Goal: Communication & Community: Answer question/provide support

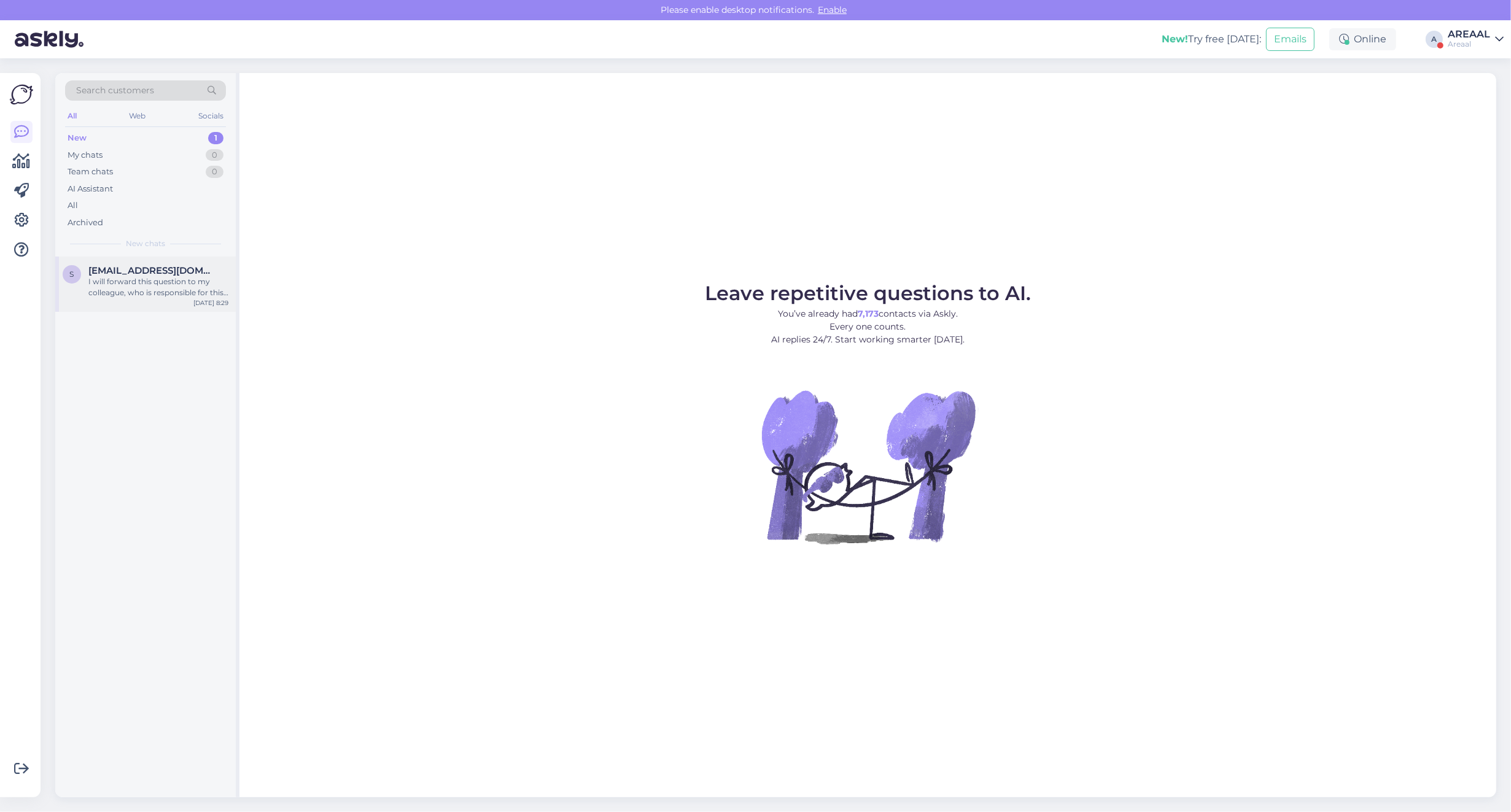
click at [142, 275] on span "[EMAIL_ADDRESS][DOMAIN_NAME]" at bounding box center [152, 271] width 128 height 11
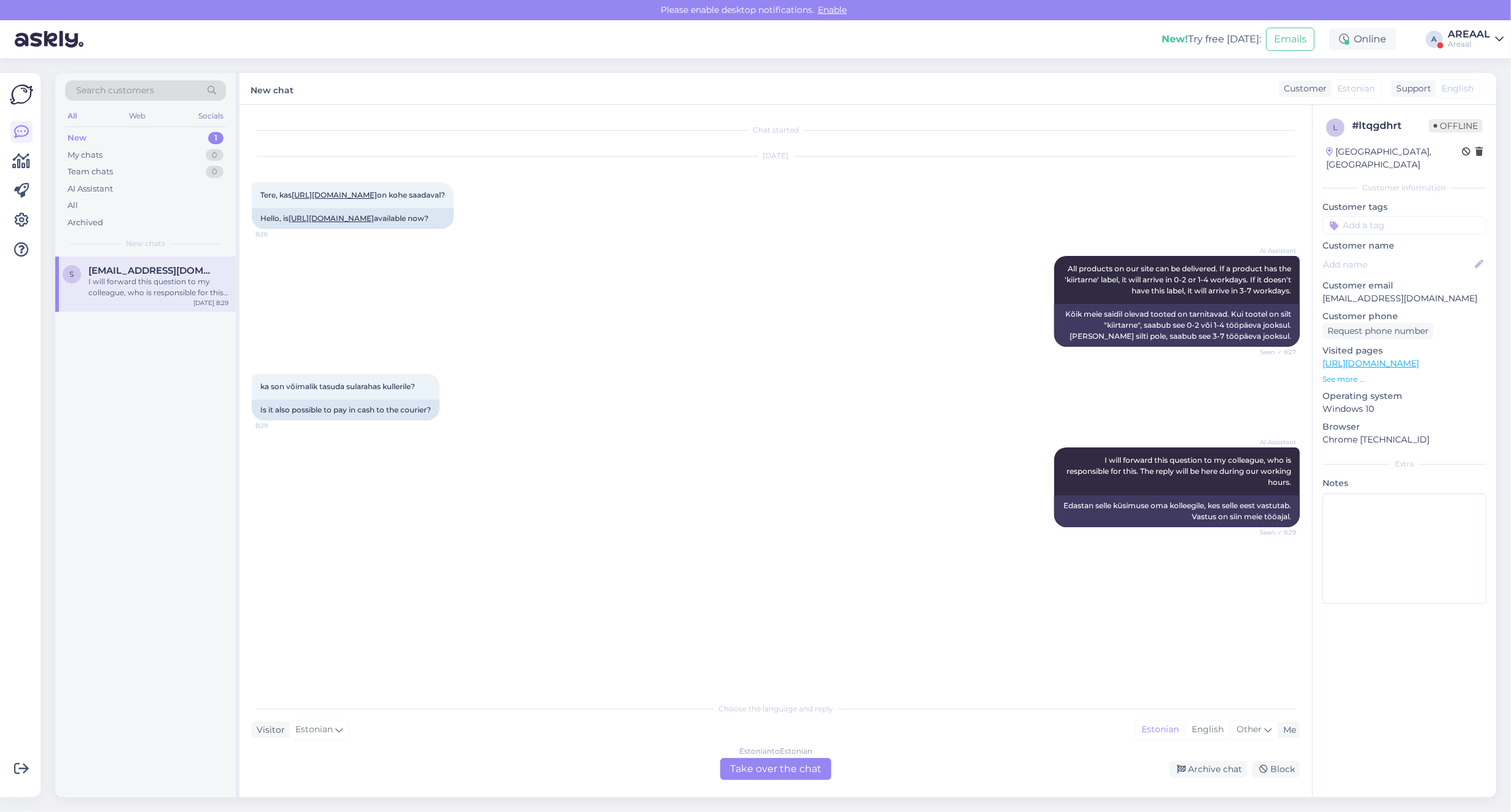
click at [773, 779] on div "Estonian to Estonian Take over the chat" at bounding box center [776, 769] width 111 height 22
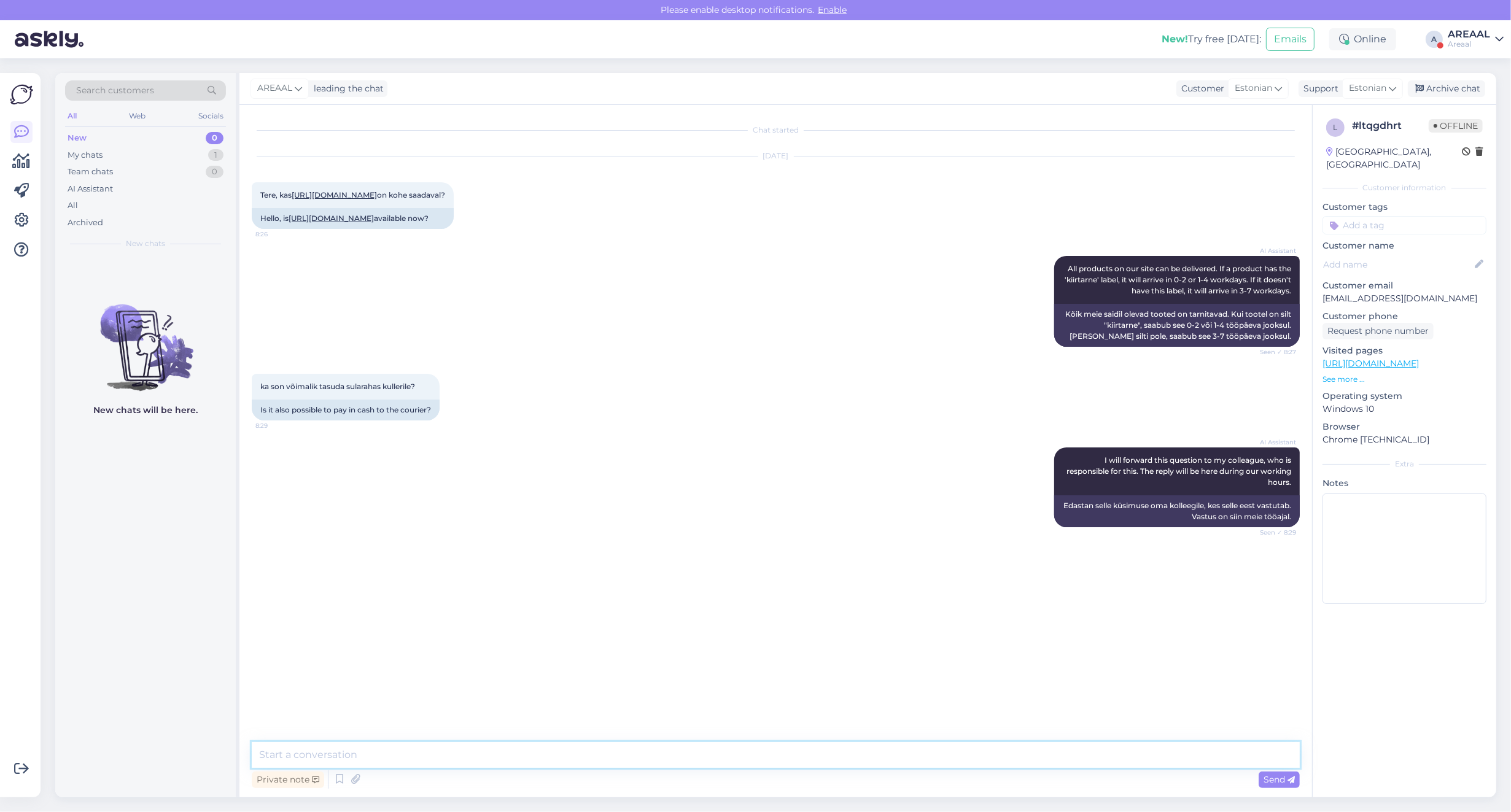
click at [763, 763] on textarea at bounding box center [776, 755] width 1048 height 26
type textarea "Kahjuks ei ole võimalik sellist makseviisi pakkuda"
click at [335, 191] on link "[URL][DOMAIN_NAME]" at bounding box center [334, 195] width 85 height 9
click at [1452, 90] on div "Archive chat" at bounding box center [1447, 89] width 78 height 17
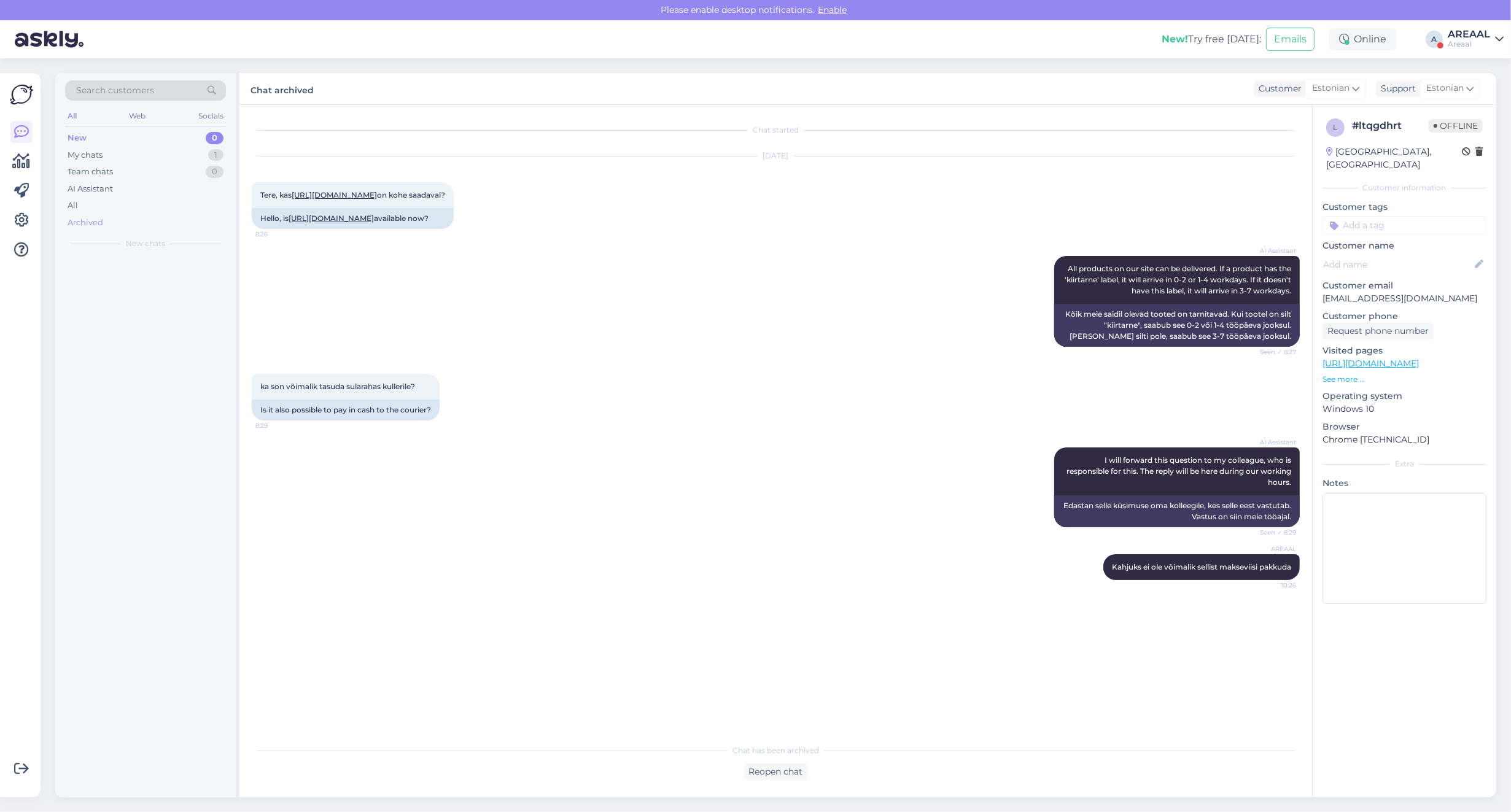
click at [94, 221] on div "Archived" at bounding box center [85, 222] width 36 height 12
click at [98, 203] on div "All" at bounding box center [146, 206] width 161 height 17
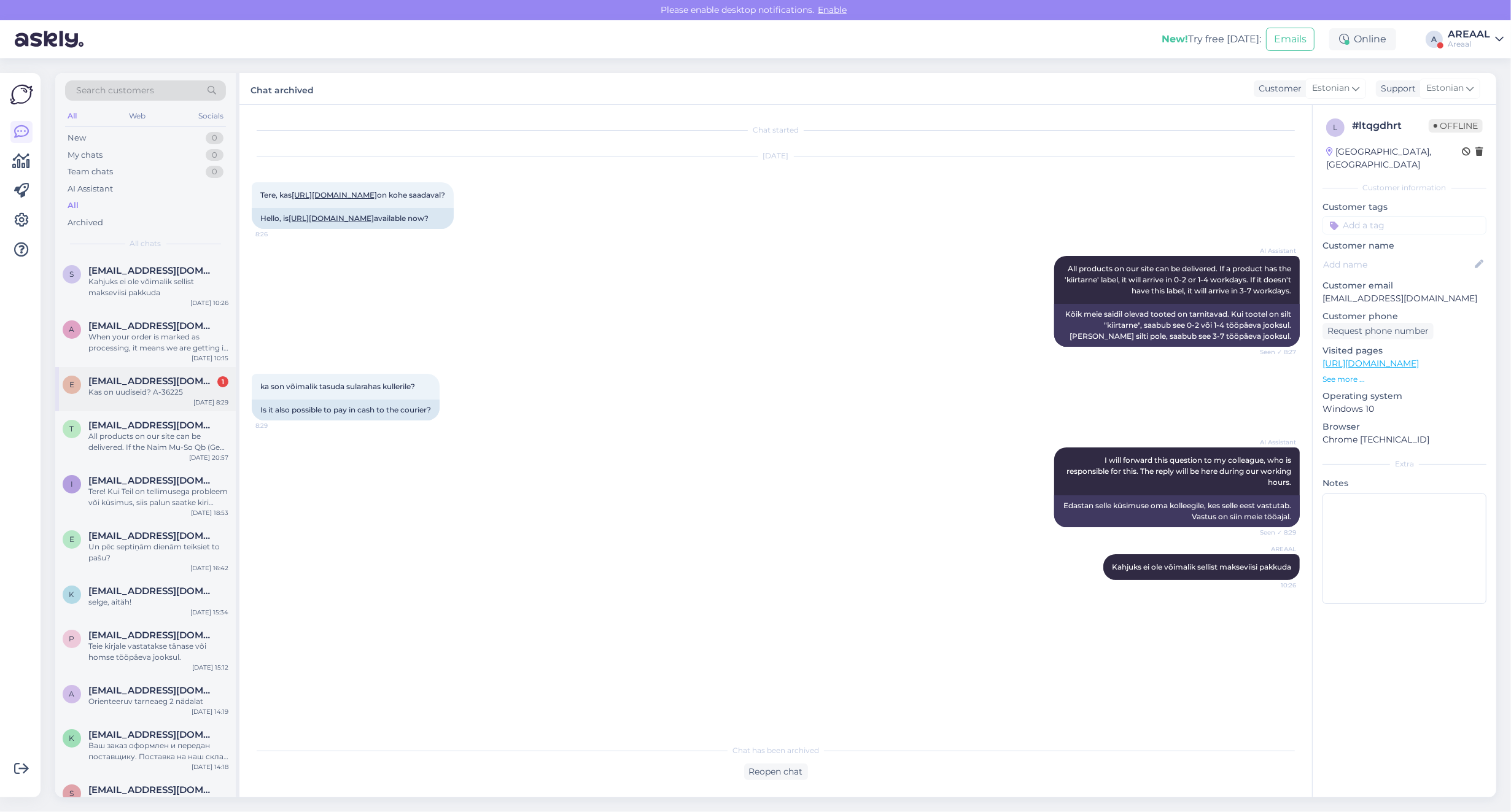
click at [157, 369] on div "E [EMAIL_ADDRESS][DOMAIN_NAME] 1 Kas on uudiseid? A-36225 [DATE] 8:29" at bounding box center [145, 389] width 180 height 44
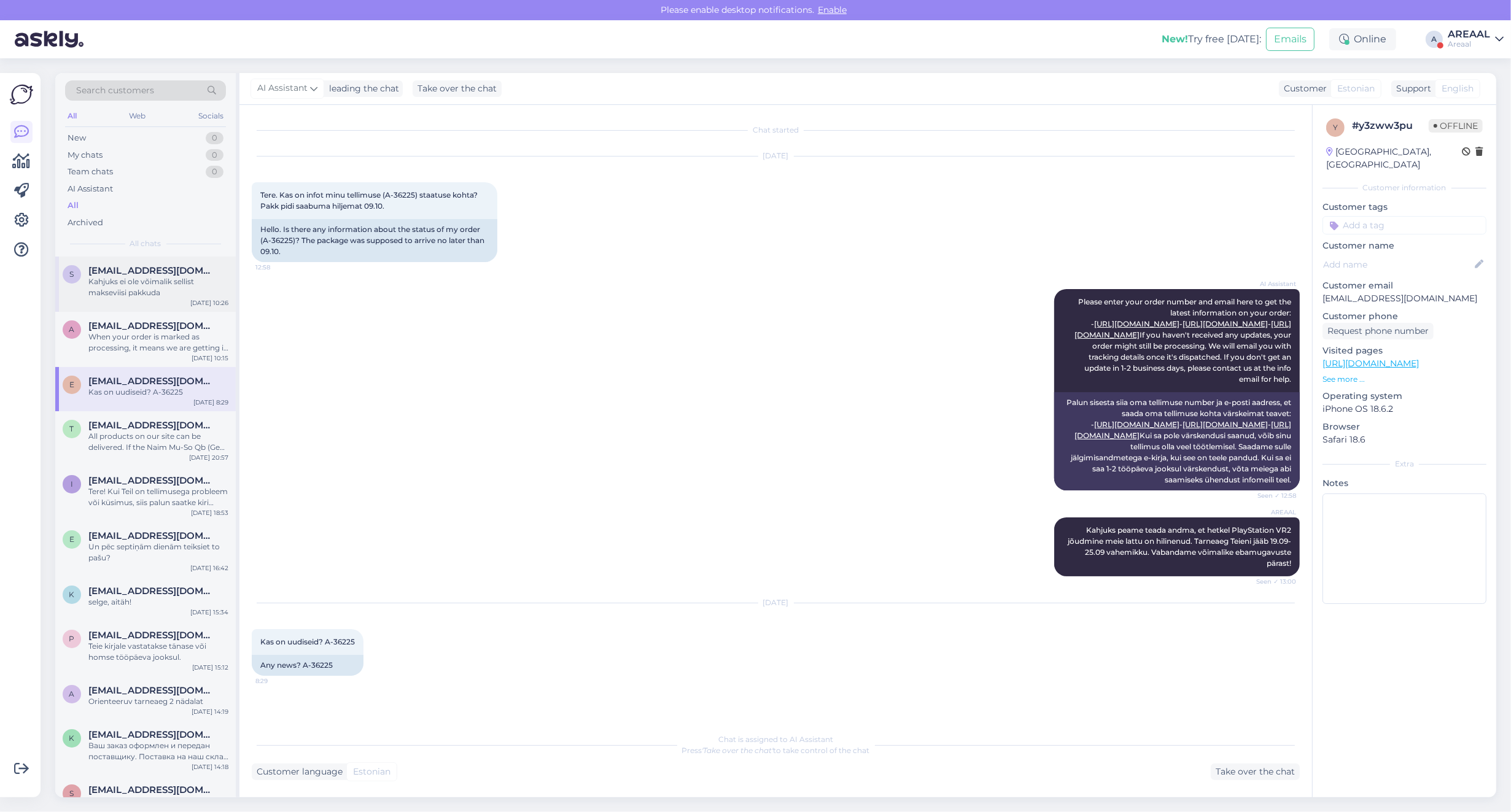
click at [138, 292] on div "Kahjuks ei ole võimalik sellist makseviisi pakkuda" at bounding box center [159, 288] width 140 height 22
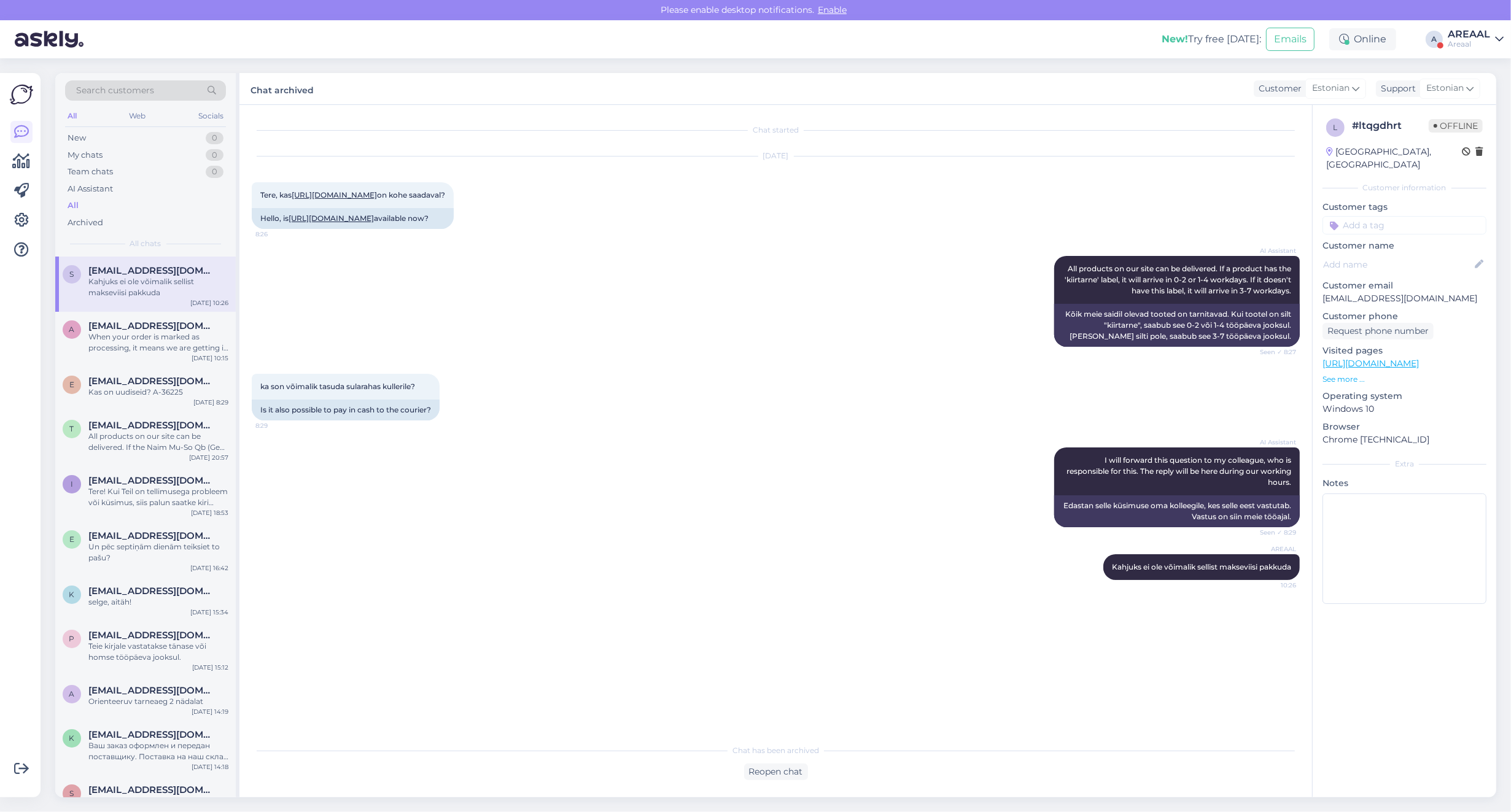
click at [551, 434] on div "ka son võimalik tasuda sularahas kullerile? 8:29 Is it also possible to pay in …" at bounding box center [776, 397] width 1048 height 74
click at [103, 339] on div "When your order is marked as processing, it means we are getting it ready to sh…" at bounding box center [159, 343] width 140 height 22
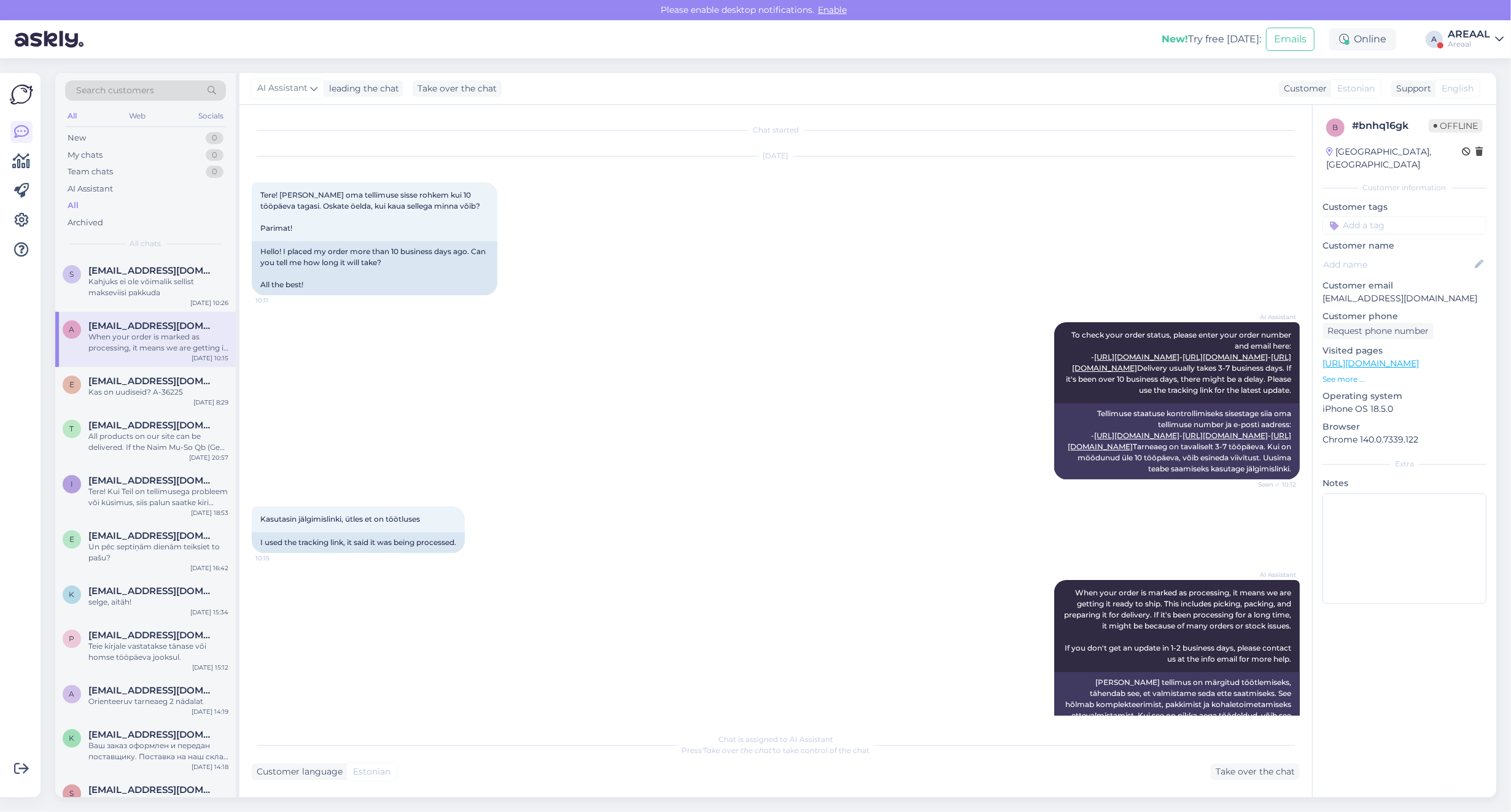
click at [1394, 292] on p "[EMAIL_ADDRESS][DOMAIN_NAME]" at bounding box center [1404, 299] width 164 height 13
click at [1390, 292] on p "[EMAIL_ADDRESS][DOMAIN_NAME]" at bounding box center [1404, 299] width 164 height 13
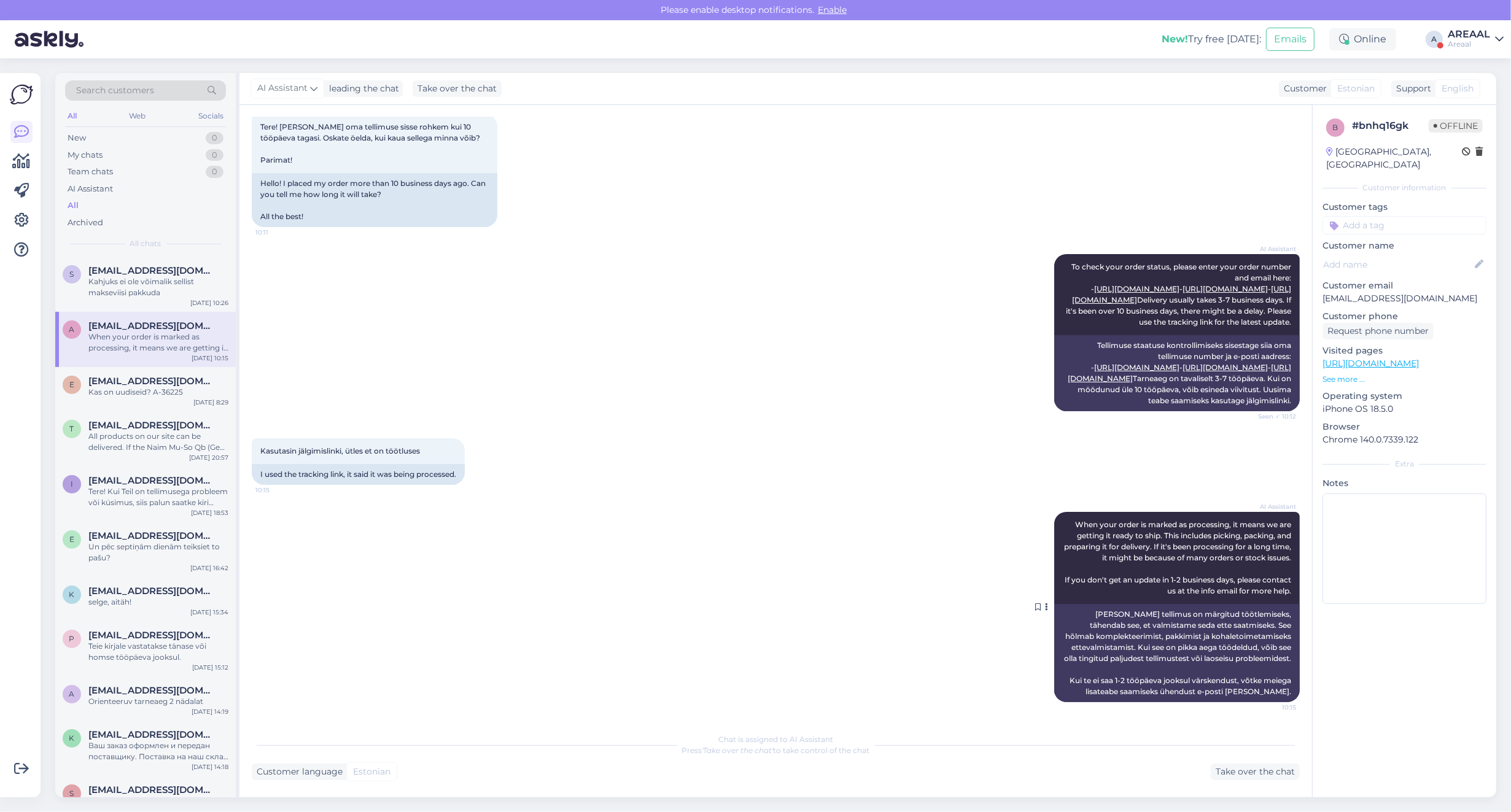
scroll to position [144, 0]
click at [167, 273] on span "[EMAIL_ADDRESS][DOMAIN_NAME]" at bounding box center [152, 271] width 128 height 11
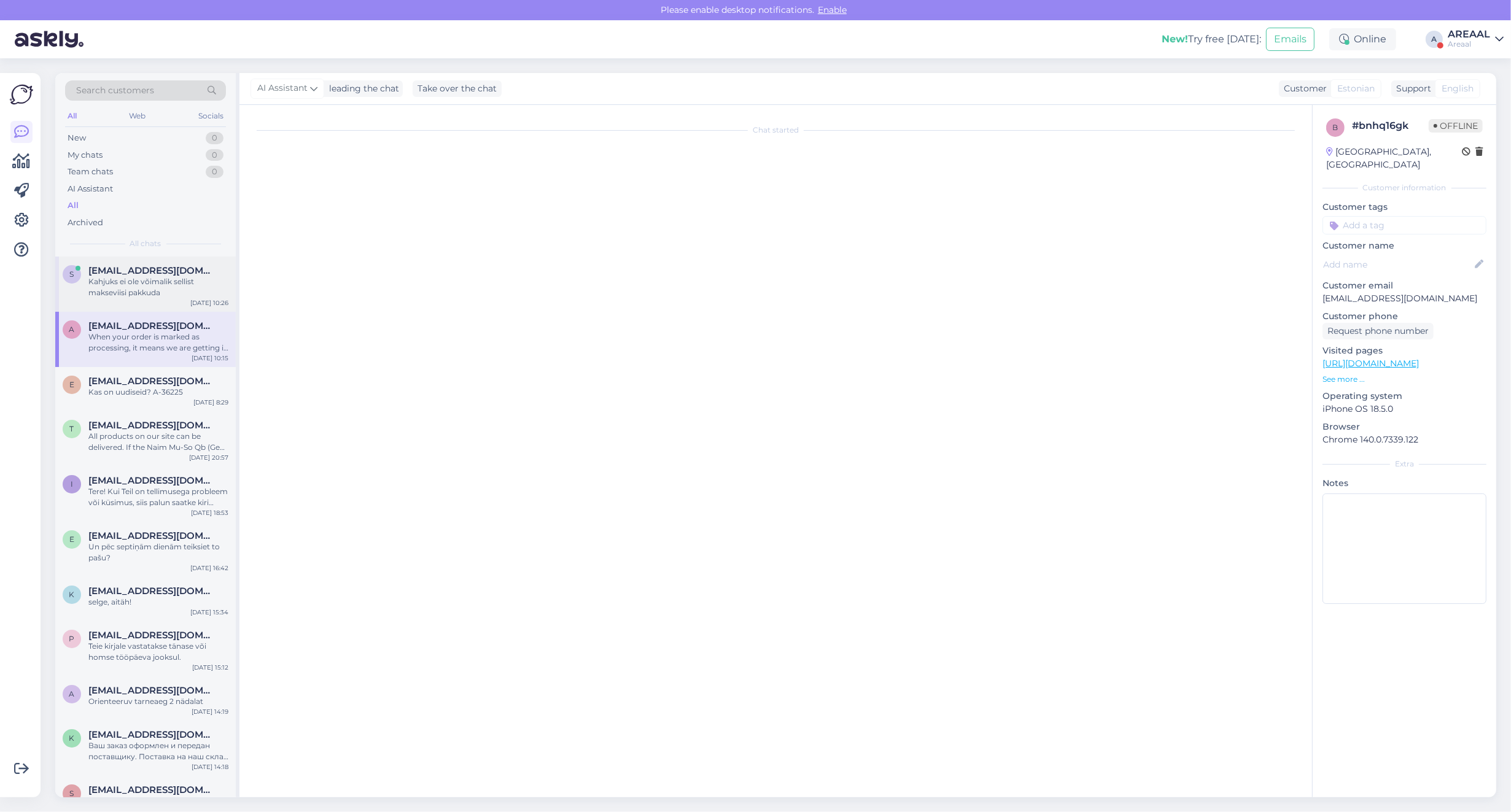
scroll to position [0, 0]
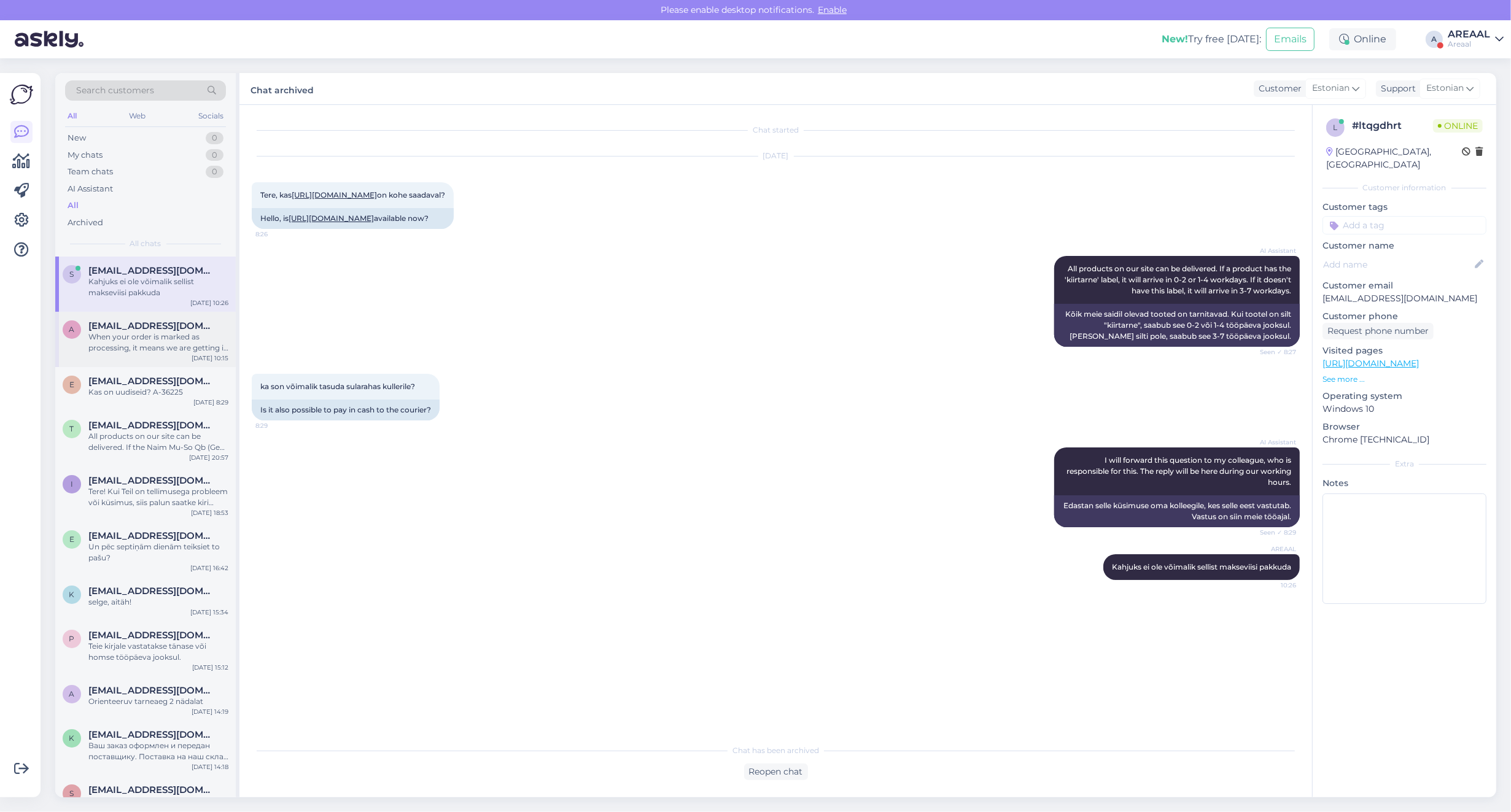
click at [169, 335] on div "When your order is marked as processing, it means we are getting it ready to sh…" at bounding box center [159, 343] width 140 height 22
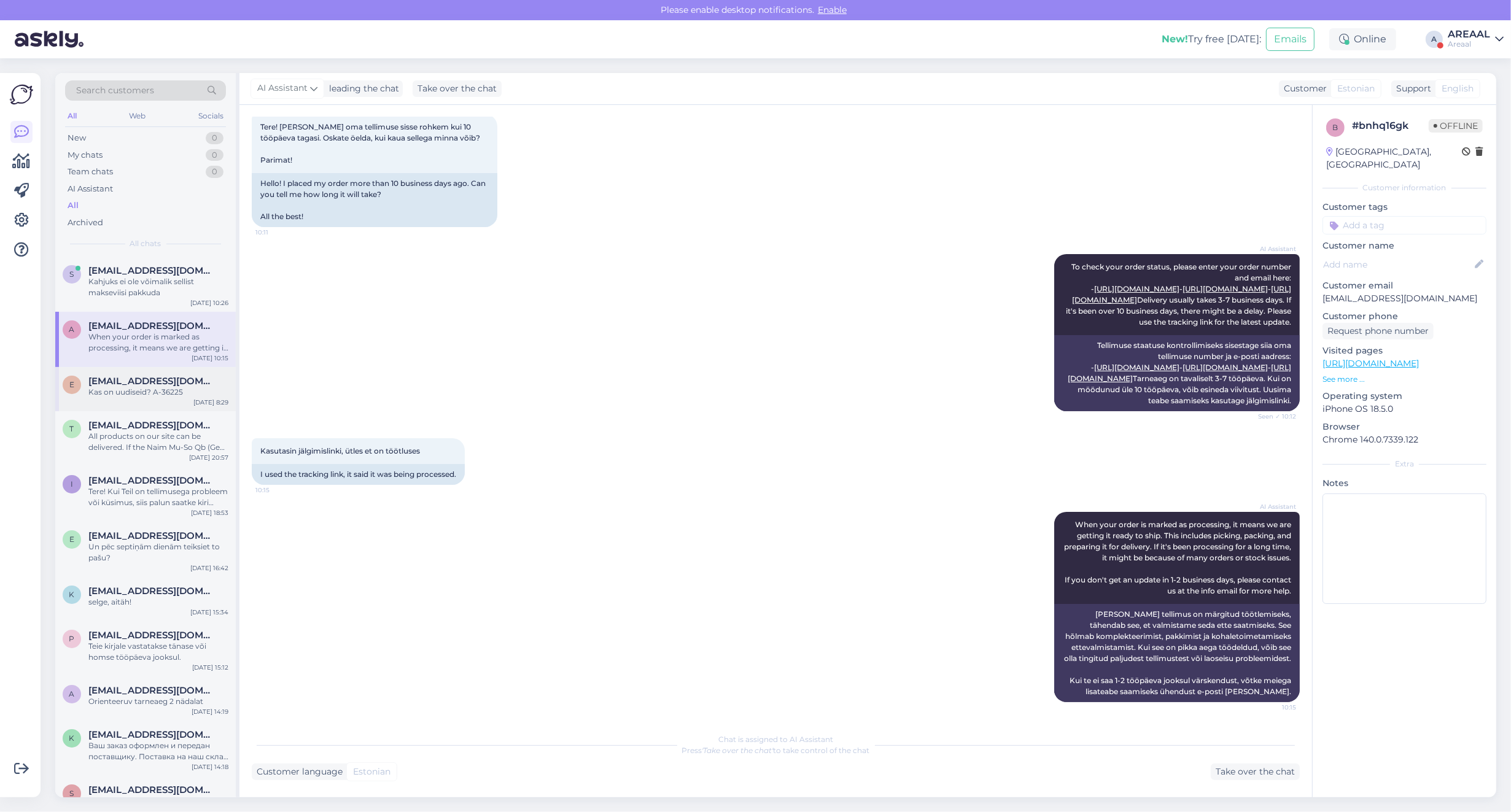
click at [164, 406] on div "E [EMAIL_ADDRESS][DOMAIN_NAME] Kas on uudiseid? A-36225 [DATE] 8:29" at bounding box center [145, 389] width 180 height 44
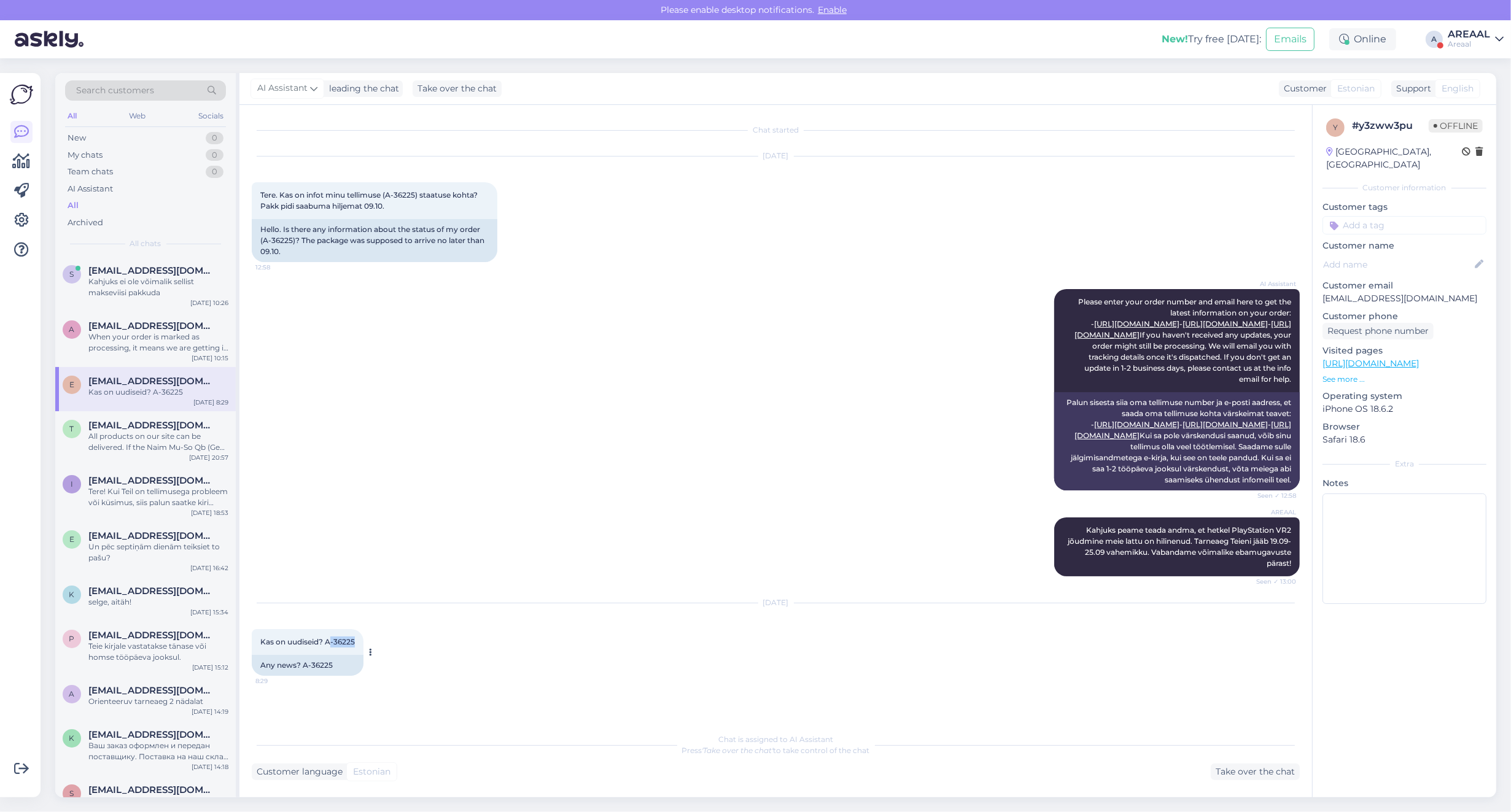
copy span "-36225"
copy span "A-36225"
drag, startPoint x: 337, startPoint y: 673, endPoint x: 327, endPoint y: 676, distance: 10.4
click at [327, 655] on div "Kas on uudiseid? A-36225 8:29" at bounding box center [307, 642] width 112 height 26
click at [416, 411] on div "AI Assistant Please enter your order number and email here to get the latest in…" at bounding box center [776, 390] width 1048 height 228
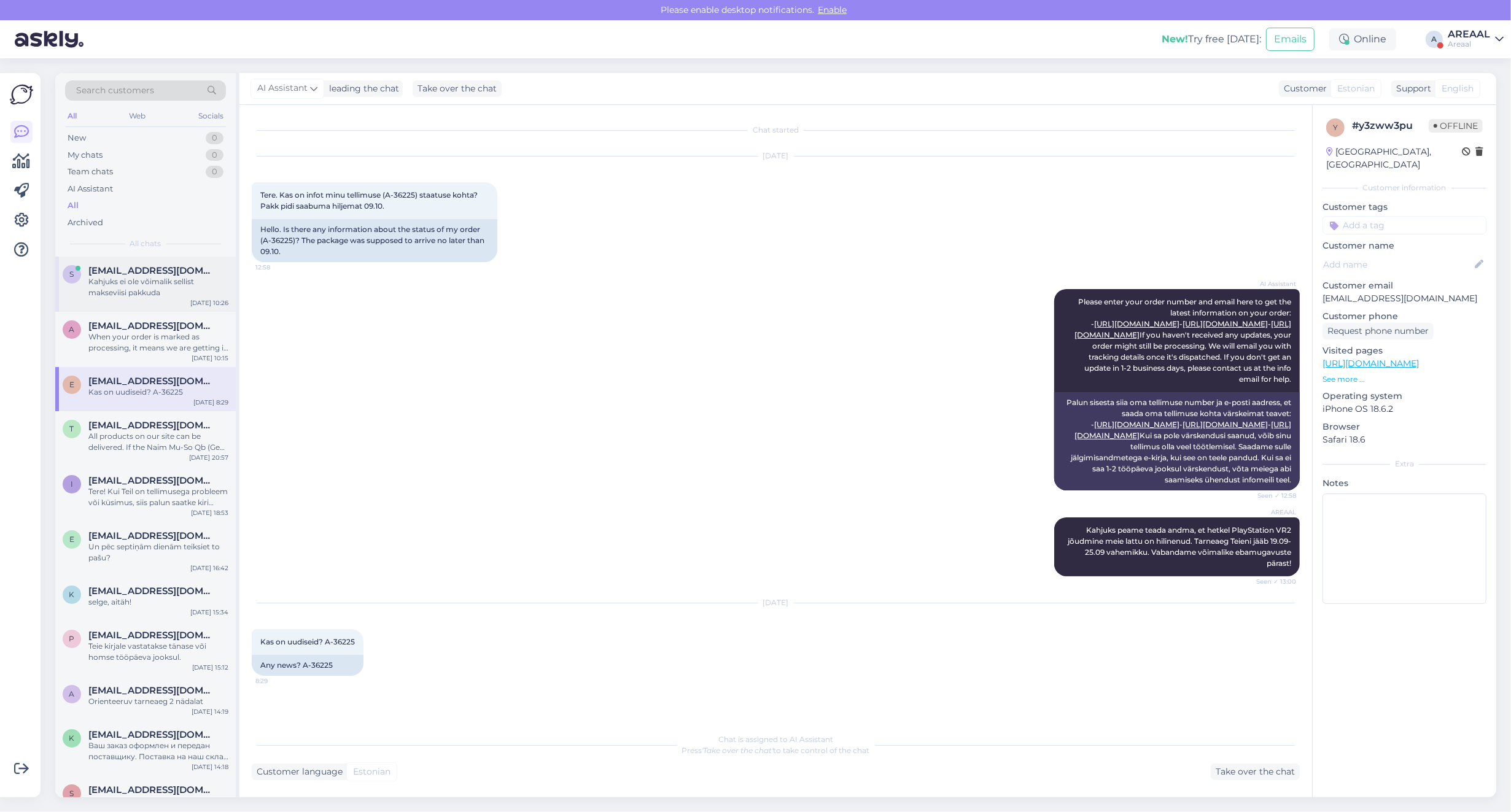
click at [161, 286] on div "Kahjuks ei ole võimalik sellist makseviisi pakkuda" at bounding box center [159, 288] width 140 height 22
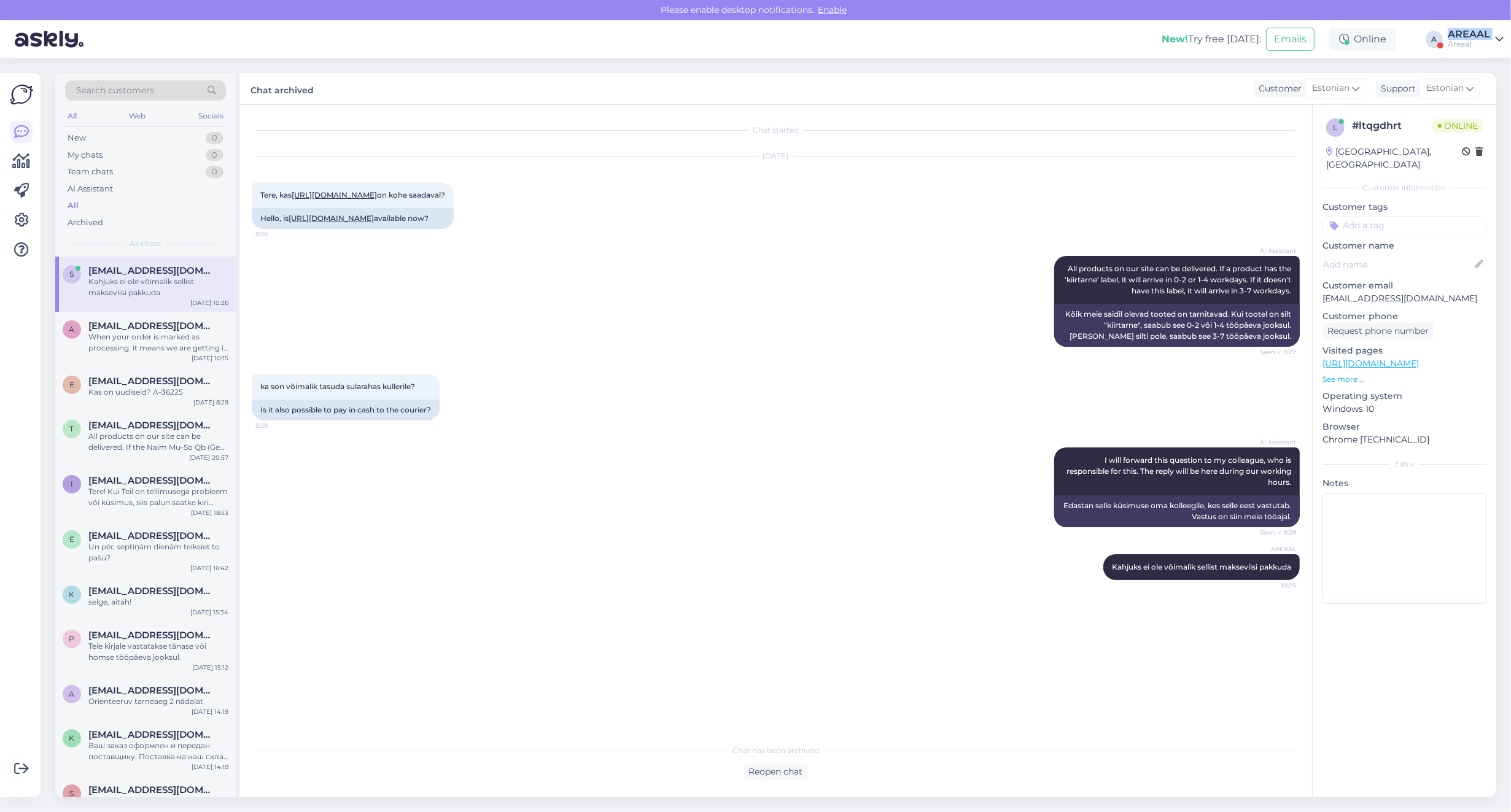
click at [1445, 53] on div "New! Try free [DATE]: Emails Online A AREAAL Areaal" at bounding box center [755, 39] width 1511 height 38
click at [1457, 35] on div "AREAAL" at bounding box center [1468, 35] width 42 height 10
click at [1476, 90] on button "Open" at bounding box center [1476, 94] width 35 height 19
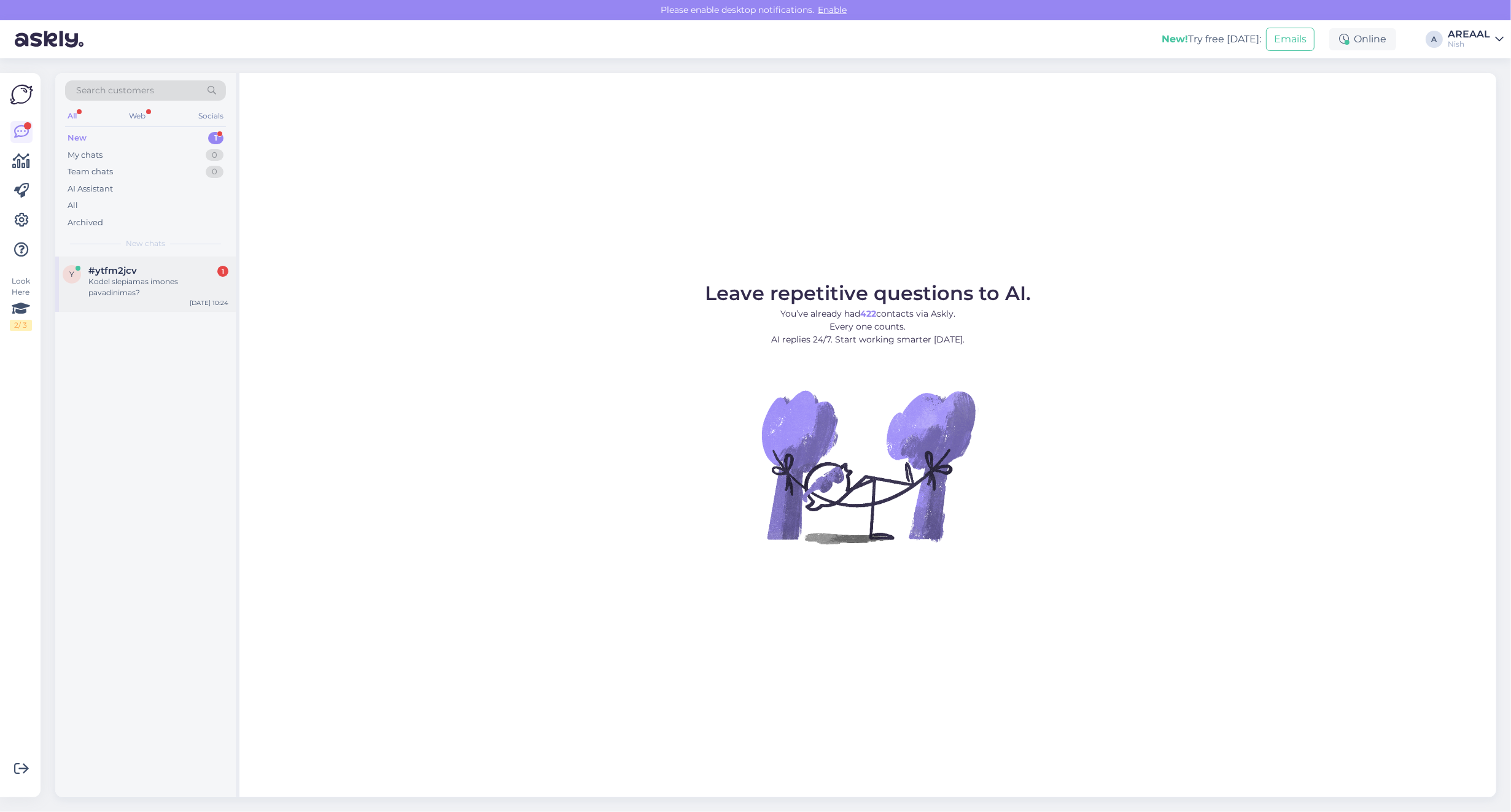
click at [196, 301] on div "[DATE] 10:24" at bounding box center [208, 303] width 38 height 9
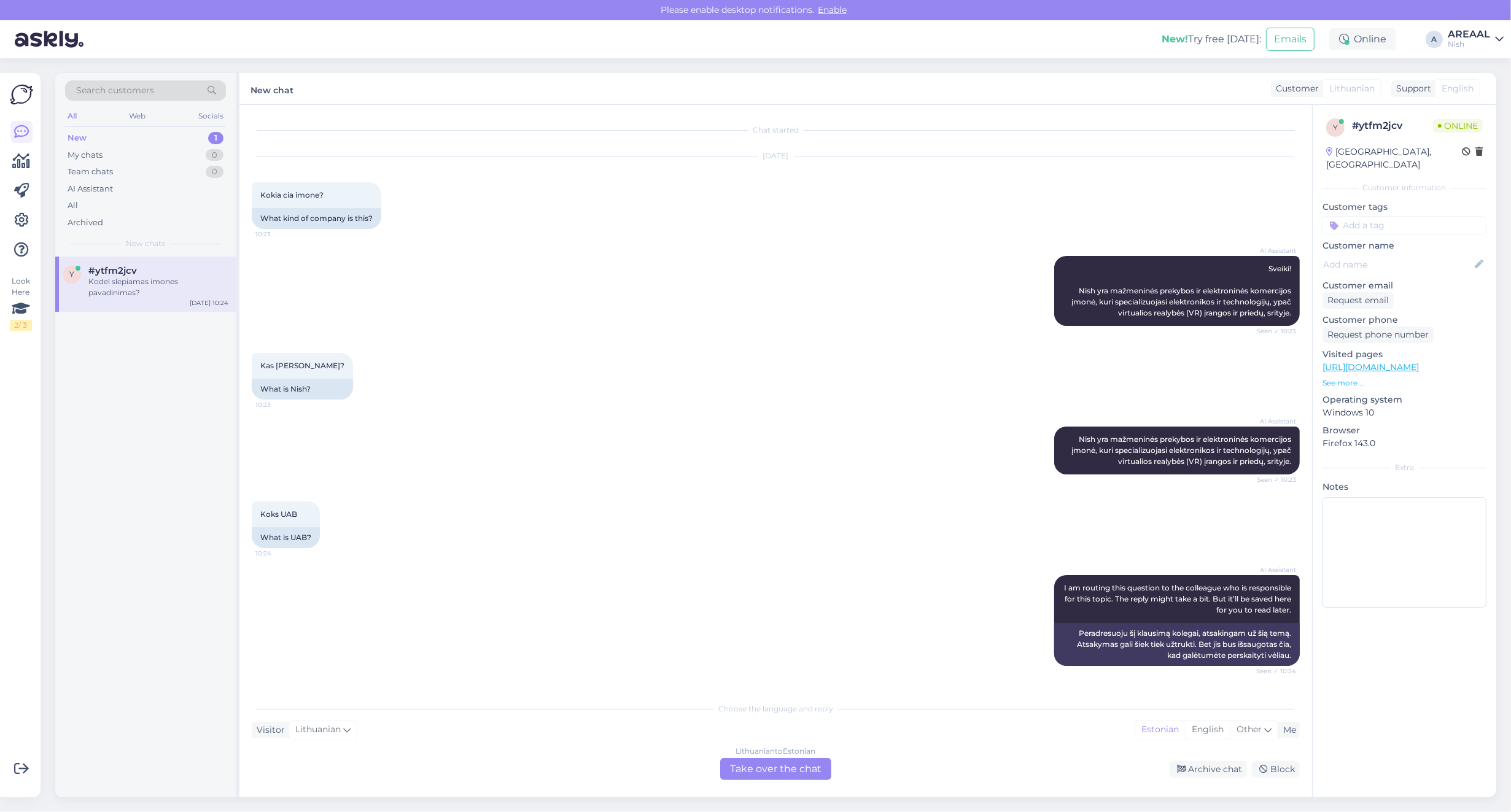
scroll to position [66, 0]
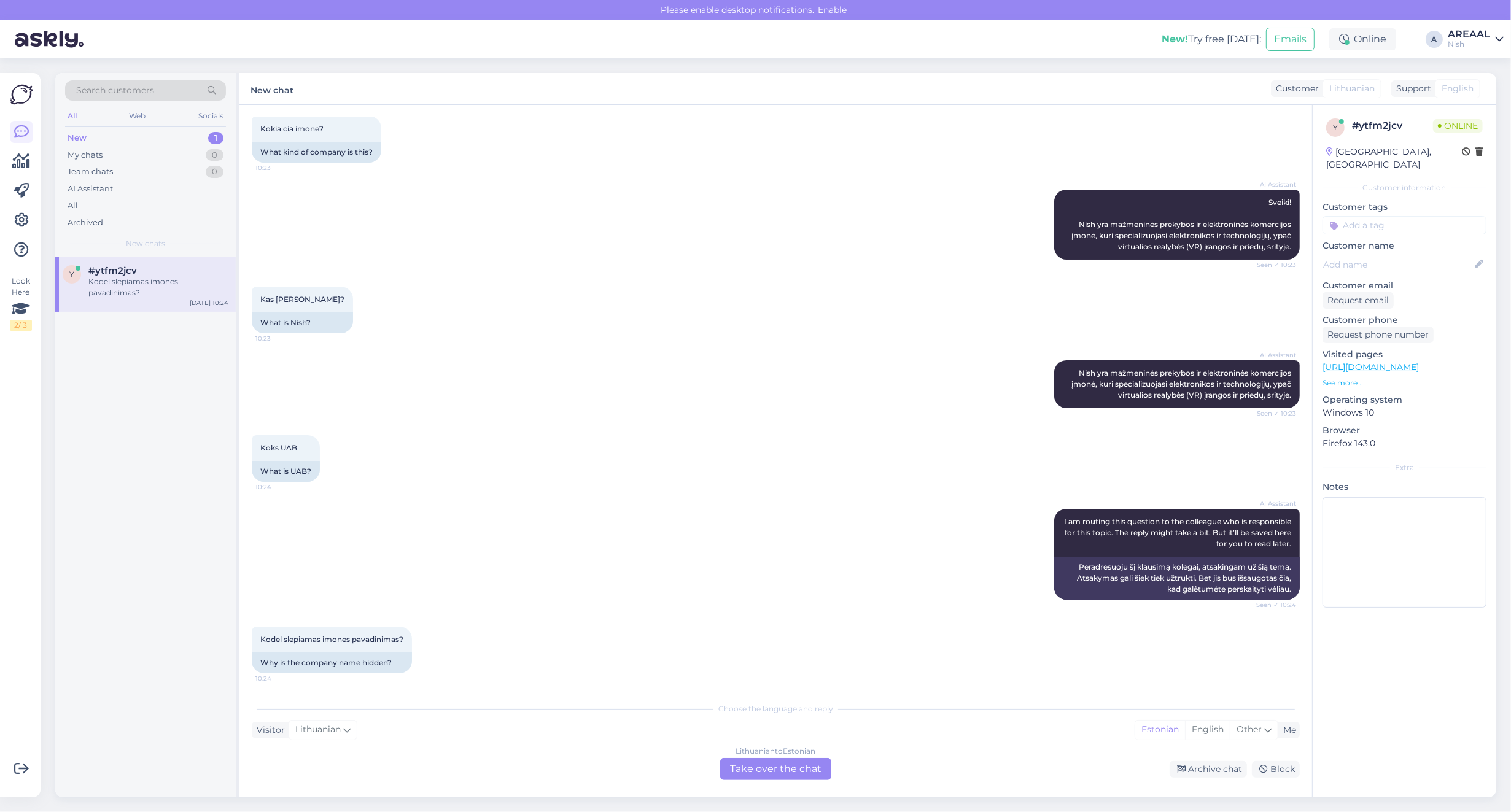
click at [599, 545] on div "AI Assistant I am routing this question to the colleague who is responsible for…" at bounding box center [776, 554] width 1048 height 118
click at [763, 777] on div "Lithuanian to Estonian Take over the chat" at bounding box center [776, 769] width 111 height 22
click at [762, 760] on div "Lithuanian to Estonian Take over the chat" at bounding box center [776, 769] width 111 height 22
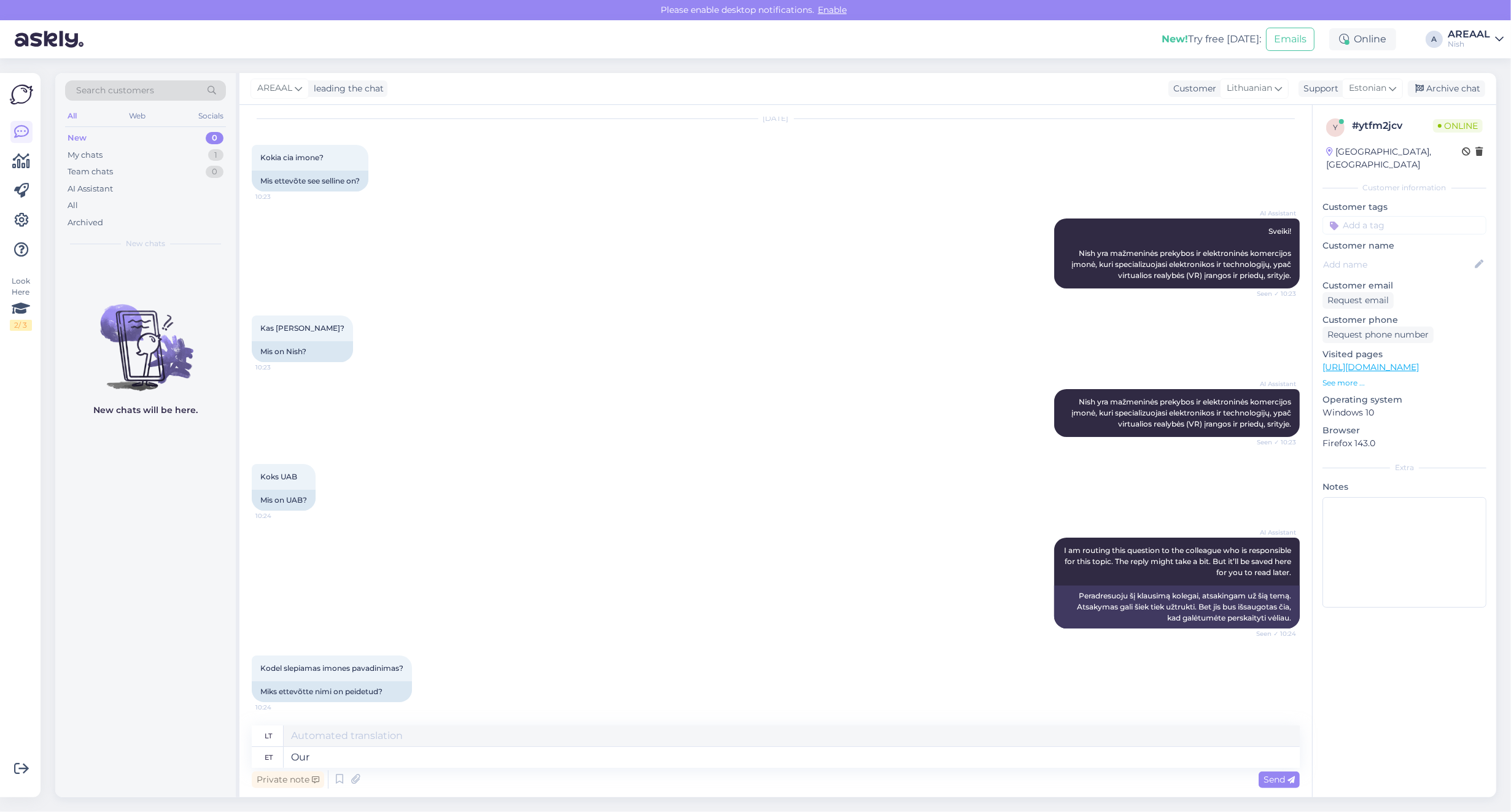
type textarea "Our c"
type textarea "Mūsų"
type textarea "Our company"
type textarea "Mūsų įmonė"
type textarea "Our company name is w"
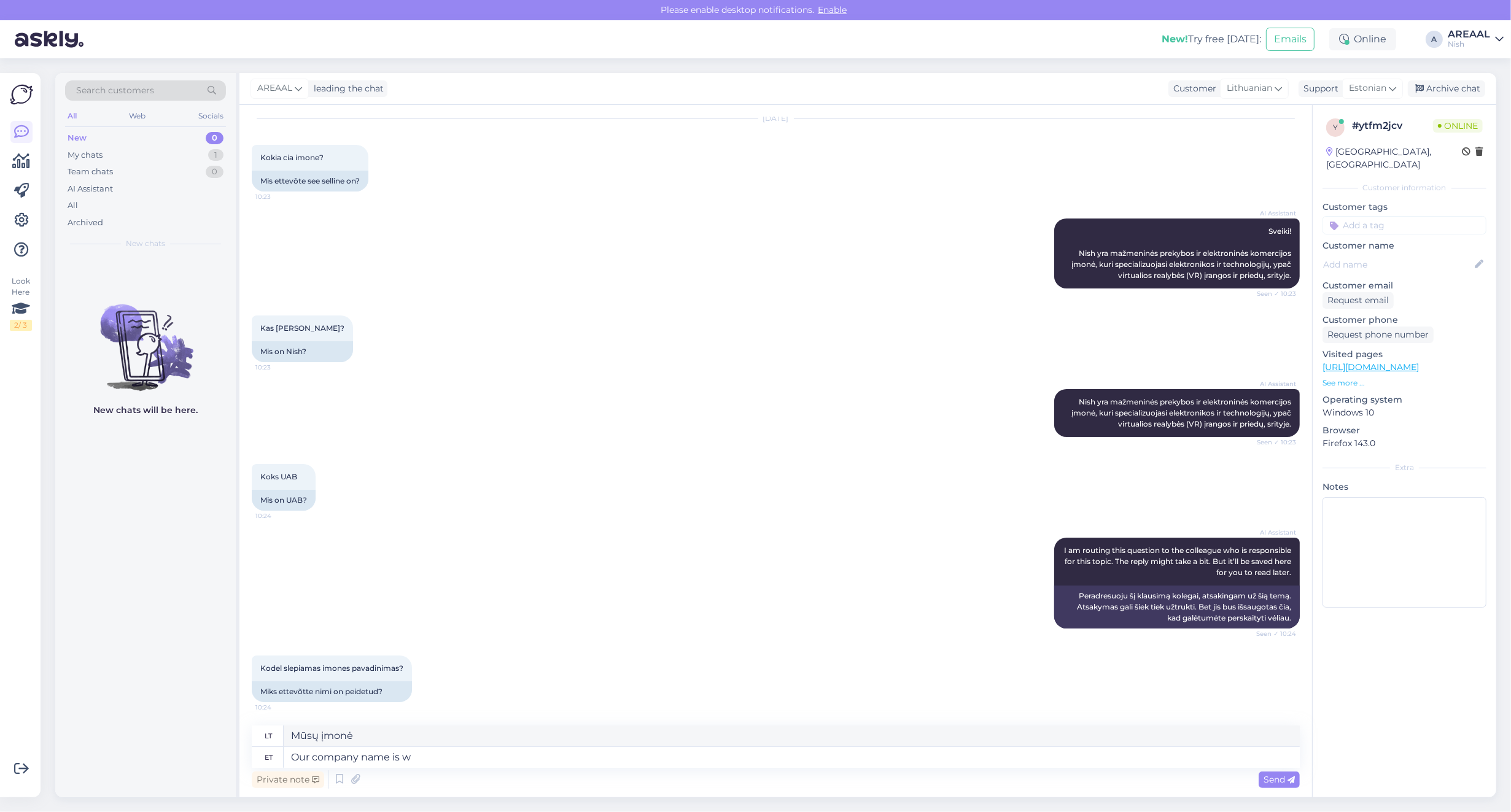
type textarea "Mūsų įmonės pavadinimas"
type textarea "Our company name is writ"
type textarea "Mūsų įmonės pavadinimas yra"
type textarea "Our company name is written und"
type textarea "Mūsų įmonės pavadinimas parašytas"
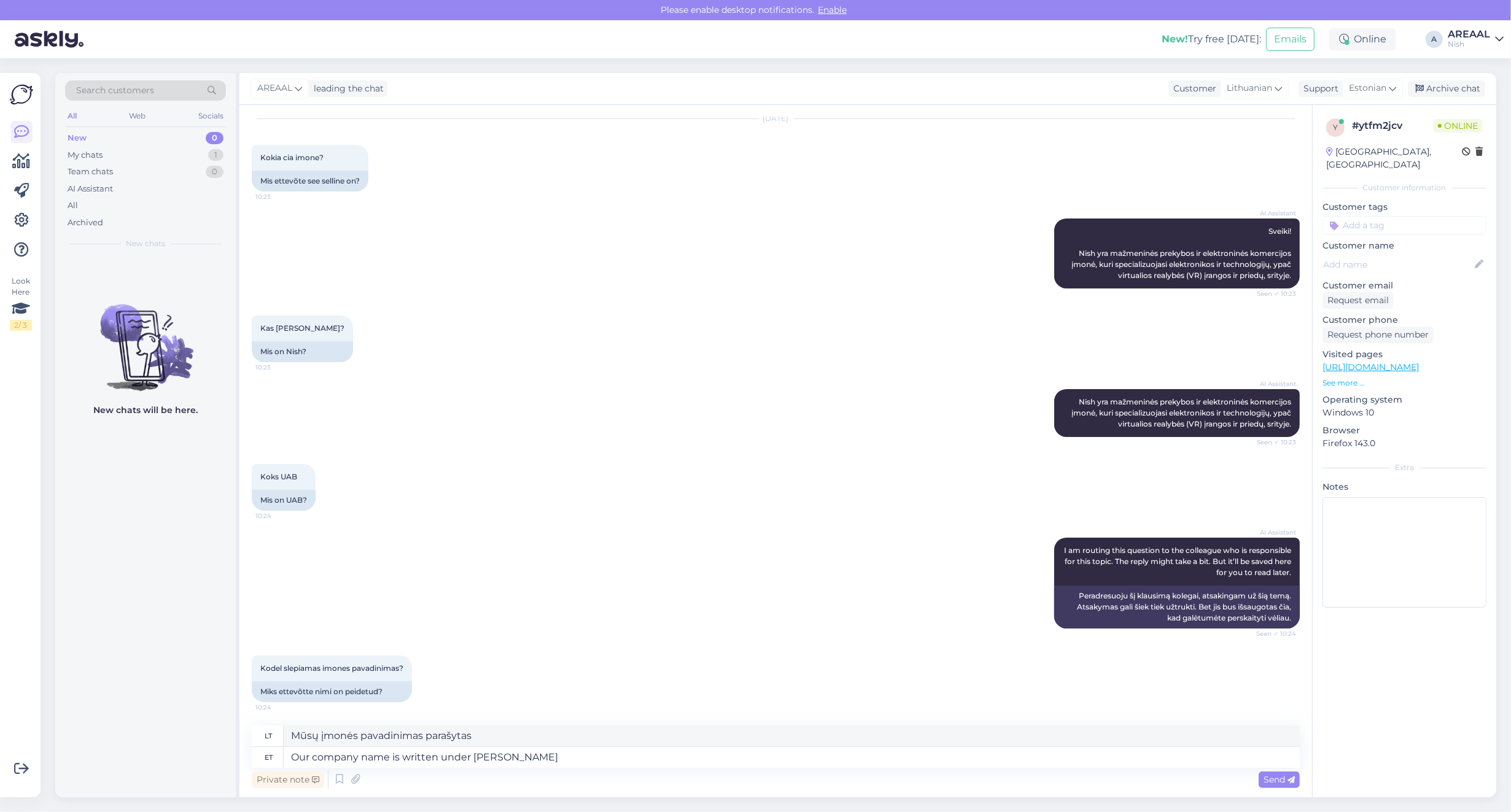
type textarea "Our company name is written under Term"
type textarea "Mūsų įmonės pavadinimas parašytas žemiau"
type textarea "Our company name is written under Terms of"
type textarea "Mūsų įmonės pavadinimas parašytas skiltyje „Sąlygos“."
type textarea "Our company name is written under Terms of Sa"
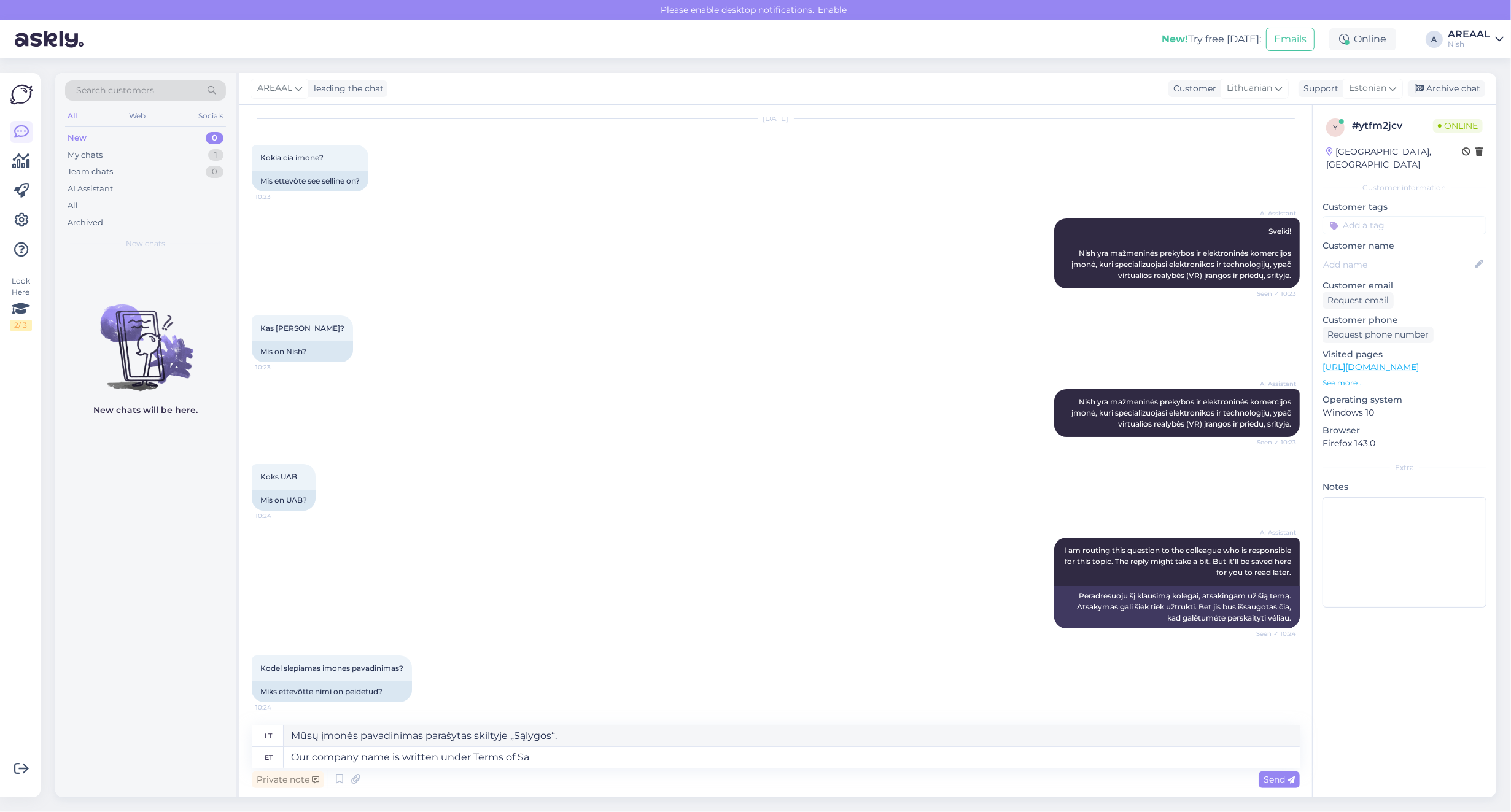
type textarea "Mūsų įmonės pavadinimas nurodytas skiltyje „Sąlygos“."
type textarea "Our company name is written under Terms of Sale -"
type textarea "Mūsų įmonės pavadinimas nurodytas pardavimo sąlygose -"
type textarea "Our company name is written under Terms of Sale - ÕHUNIISUTID OÜ"
type textarea "Mūsų įmonės pavadinimas nurodytas pardavimo sąlygose – ORO DRĖKINTUVAI"
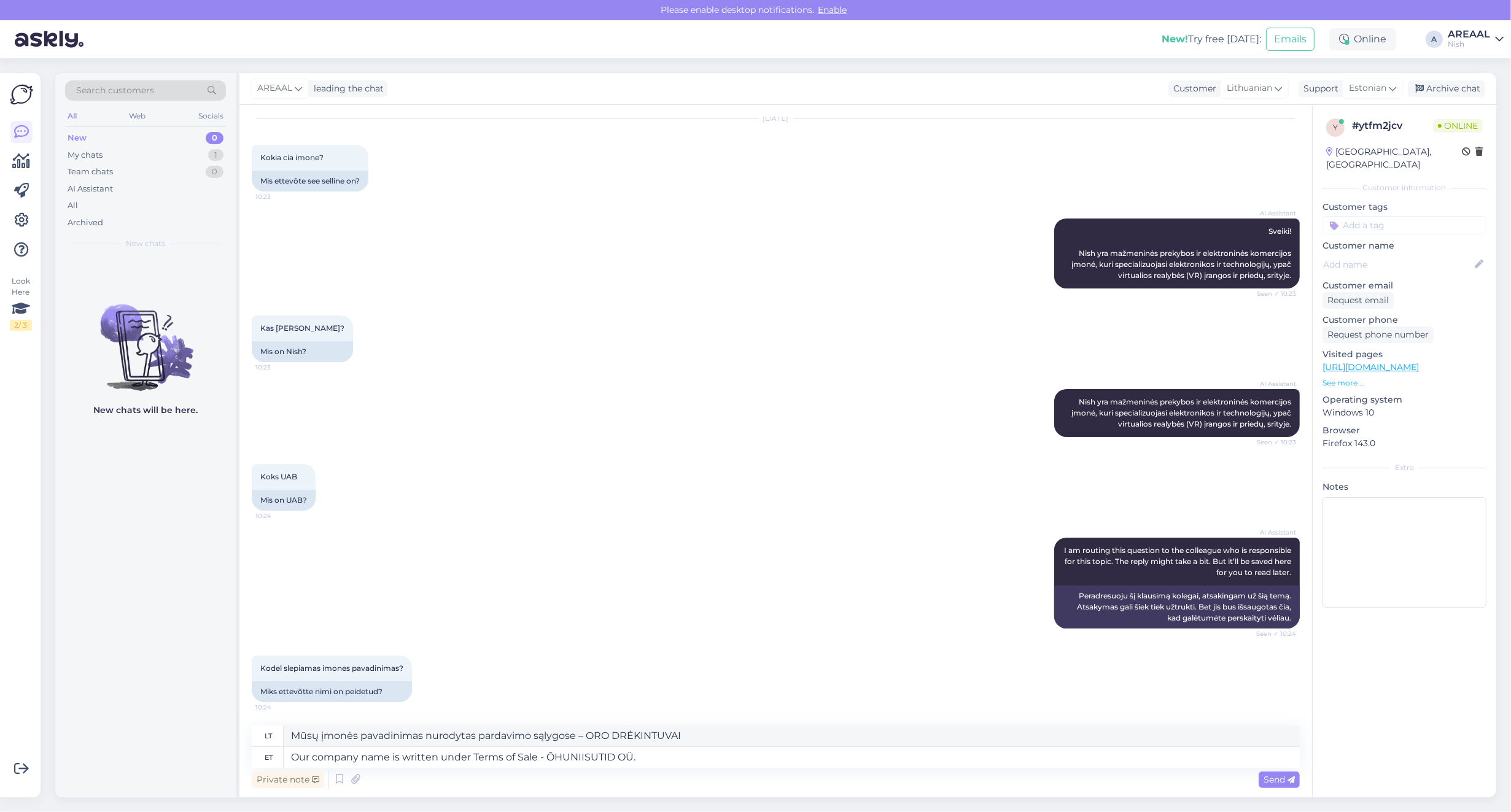
type textarea "Our company name is written under Terms of Sale - ÕHUNIISUTID OÜ."
type textarea "Mūsų įmonės pavadinimas parašytas prie pardavimo sąlygų - ÕHUNIISUTID OÜ."
click at [618, 762] on textarea "Our company name is written under Terms of Sale - ÕHUNIISUTID OÜ." at bounding box center [791, 758] width 1016 height 21
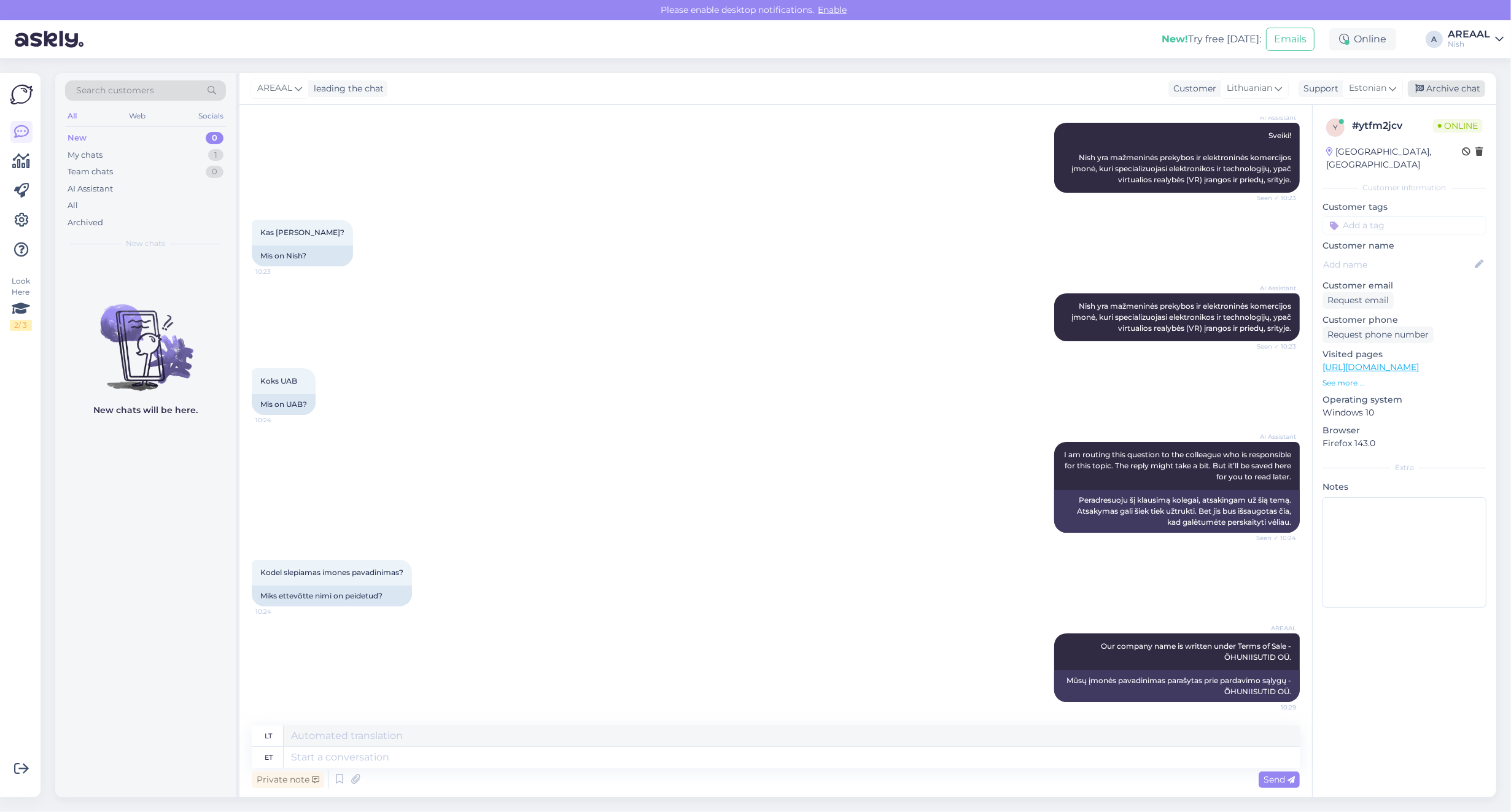
click at [1457, 87] on div "Archive chat" at bounding box center [1447, 89] width 78 height 17
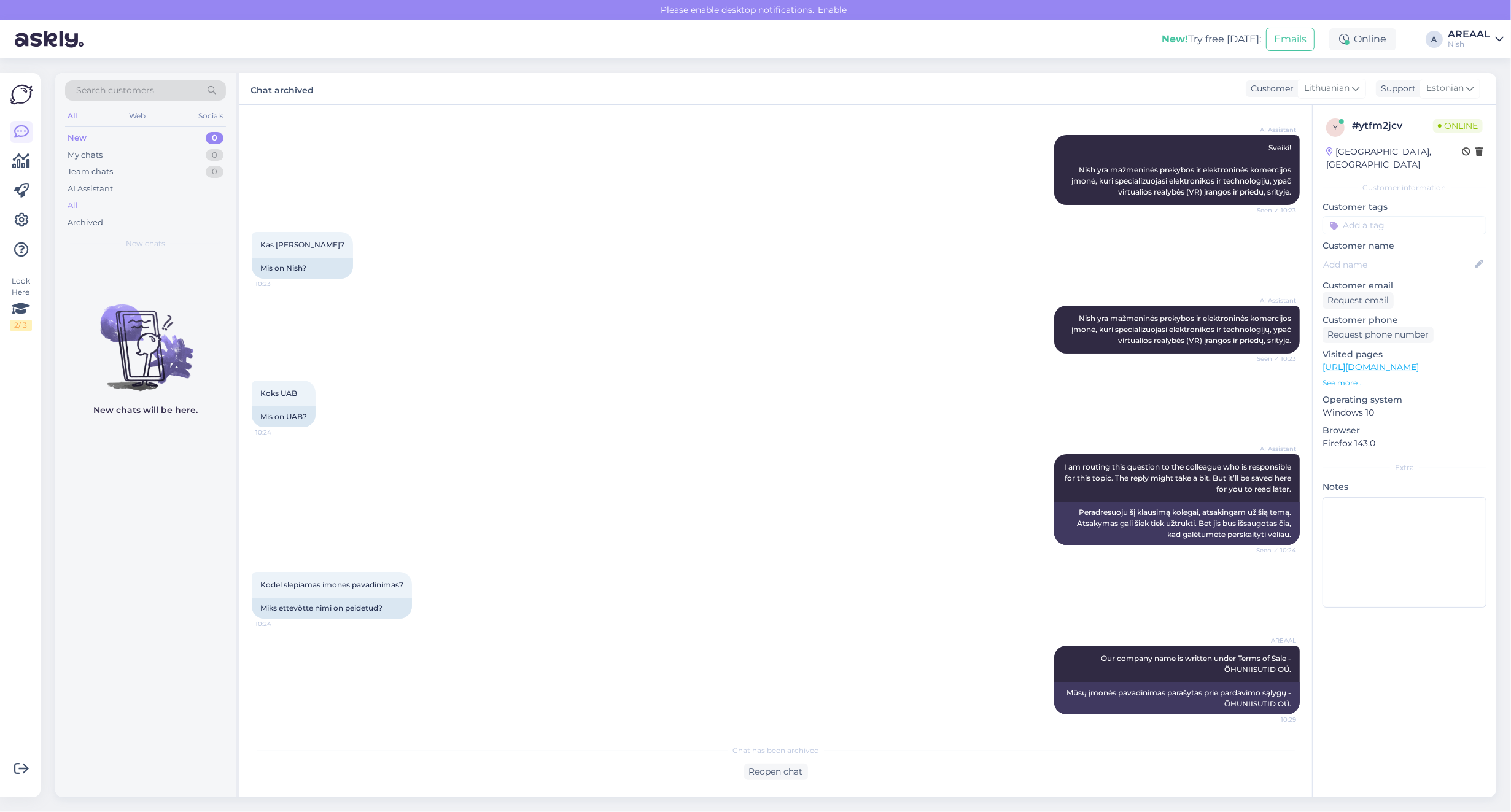
click at [93, 204] on div "All" at bounding box center [146, 206] width 161 height 17
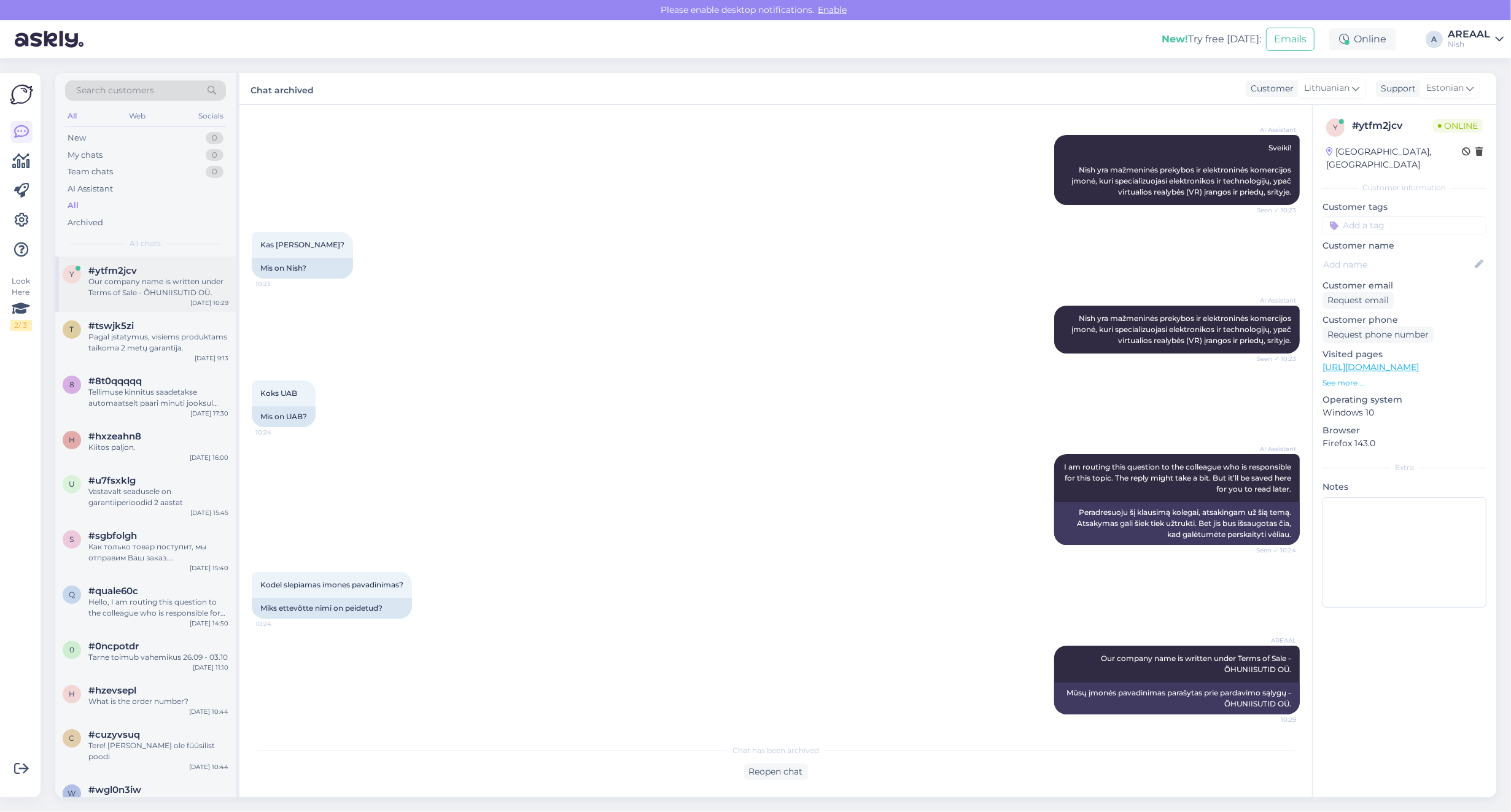
click at [138, 294] on div "Our company name is written under Terms of Sale - ÕHUNIISUTID OÜ." at bounding box center [159, 288] width 140 height 22
click at [148, 341] on div "Pagal įstatymus, visiems produktams taikoma 2 metų garantija." at bounding box center [159, 343] width 140 height 22
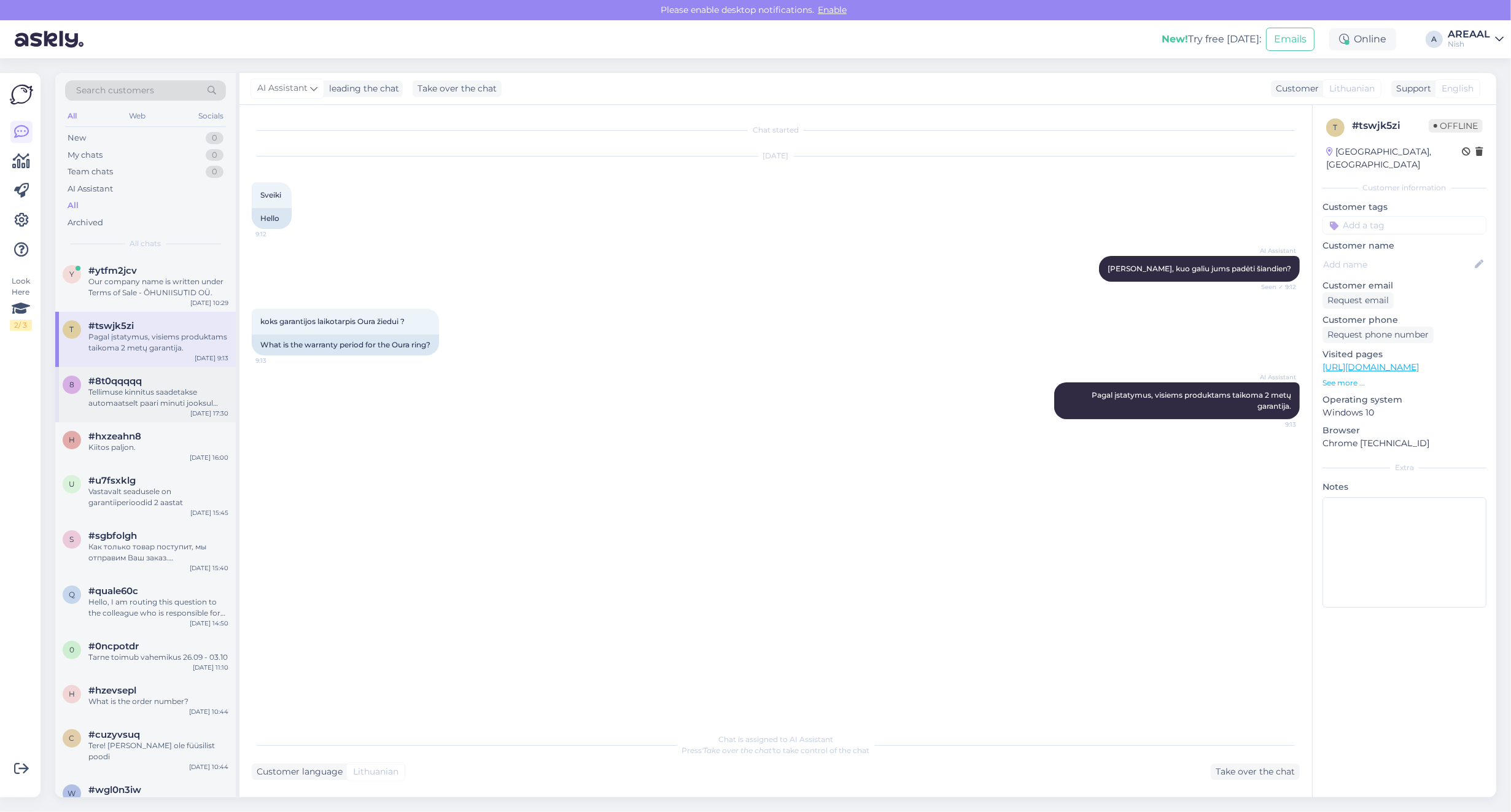
click at [145, 392] on div "Tellimuse kinnitus saadetakse automaatselt paari minuti jooksul pärast makse so…" at bounding box center [159, 398] width 140 height 22
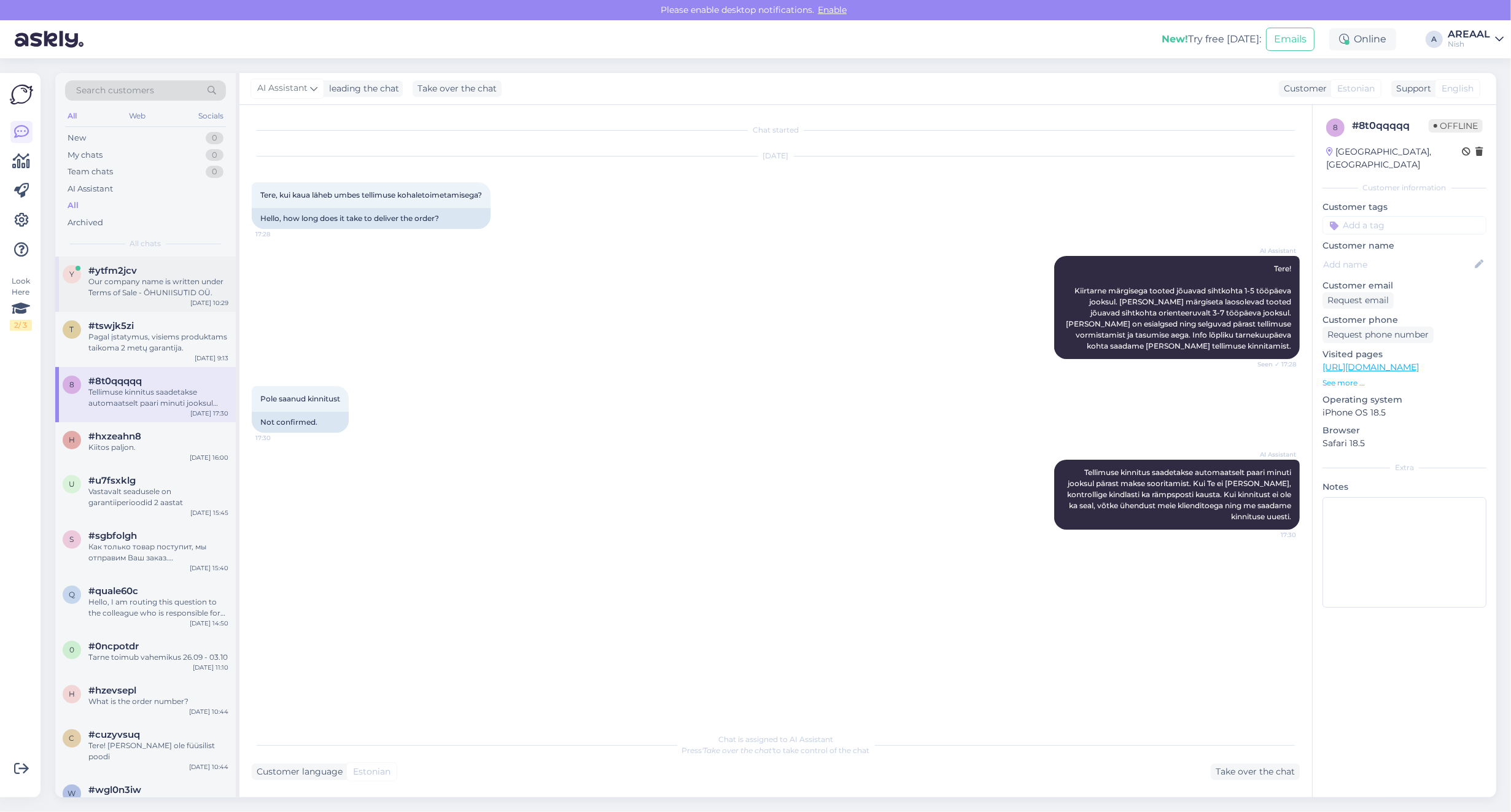
click at [145, 282] on div "Our company name is written under Terms of Sale - ÕHUNIISUTID OÜ." at bounding box center [159, 288] width 140 height 22
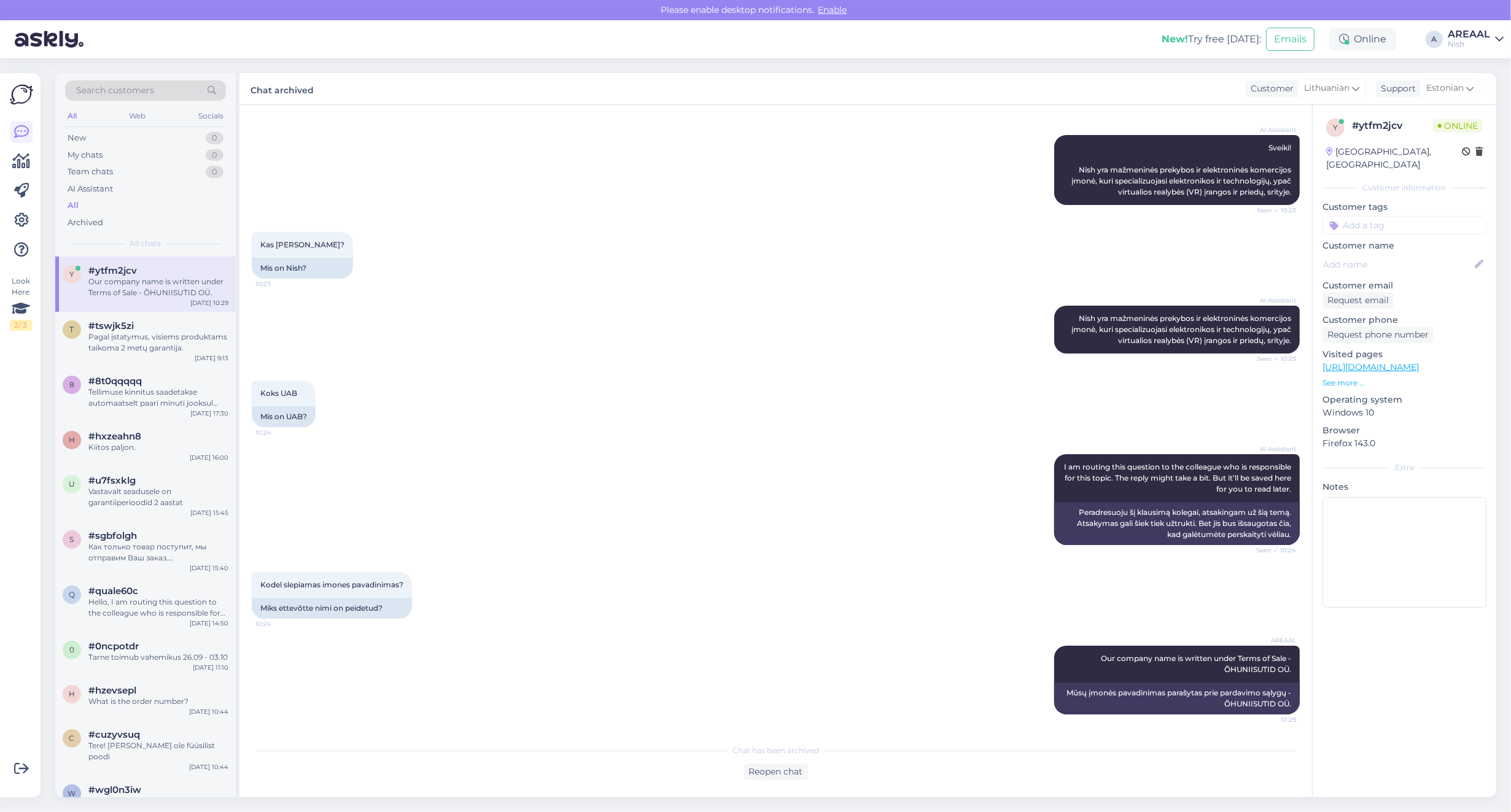
click at [1438, 50] on div "New! Try free [DATE]: Emails Online A AREAAL Nish" at bounding box center [755, 39] width 1511 height 38
click at [1463, 38] on div "AREAAL" at bounding box center [1468, 35] width 42 height 10
click at [1475, 71] on button "Open" at bounding box center [1476, 68] width 35 height 19
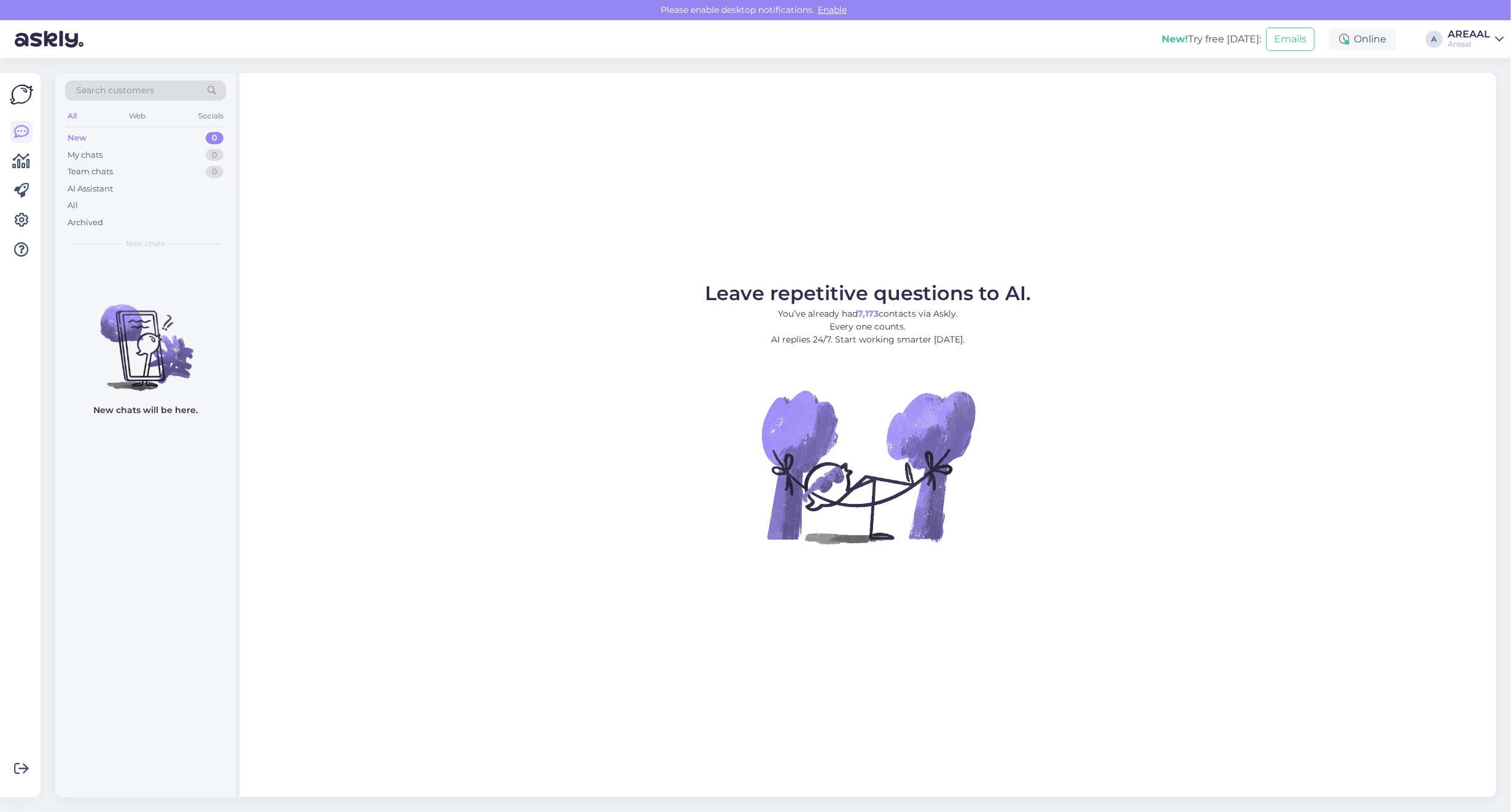
drag, startPoint x: 937, startPoint y: 307, endPoint x: 947, endPoint y: 311, distance: 10.8
click at [937, 306] on figcaption "Leave repetitive questions to AI. You’ve already had 7,173 contacts via Askly. …" at bounding box center [867, 321] width 326 height 73
